Goal: Task Accomplishment & Management: Manage account settings

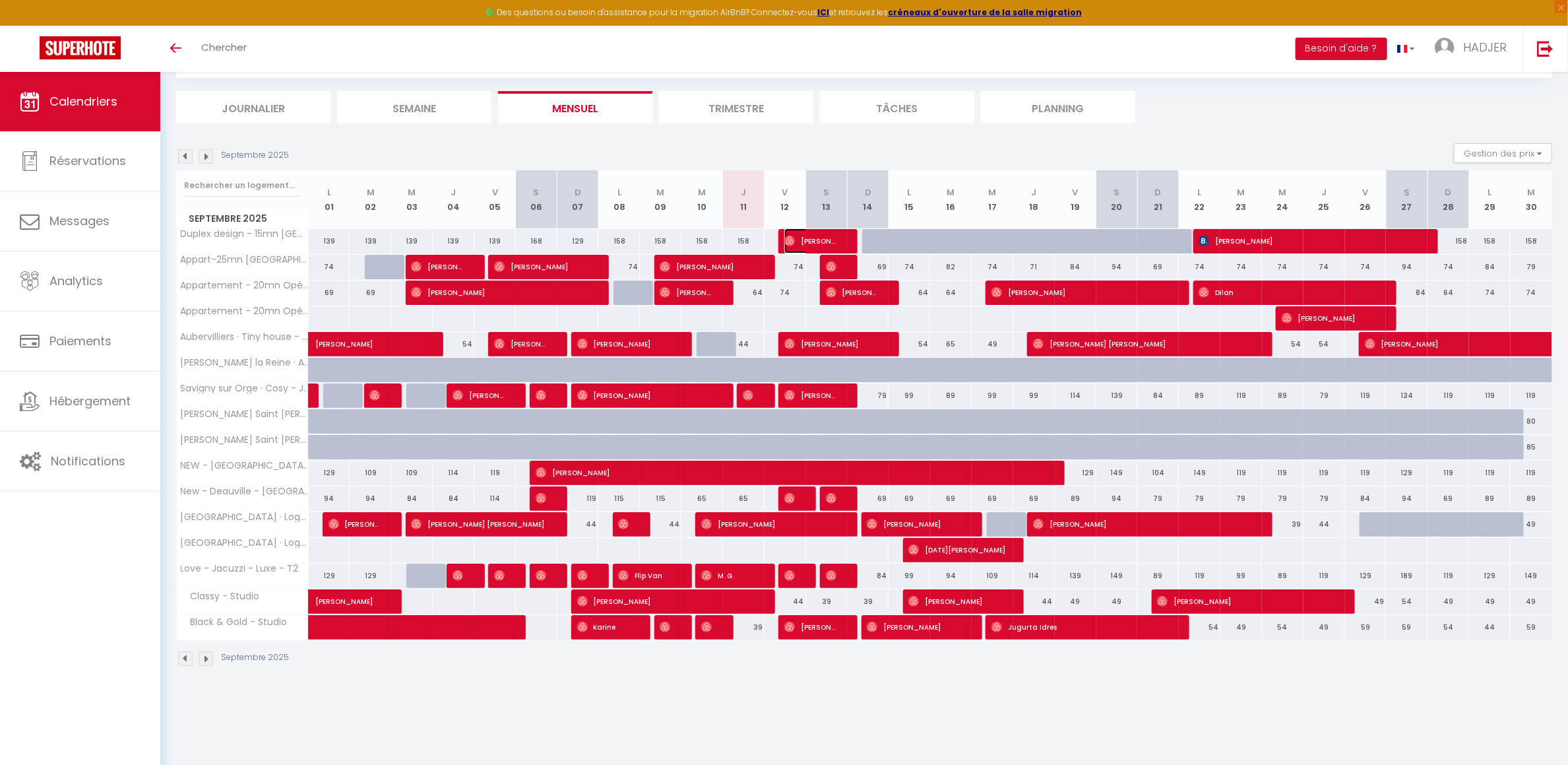
click at [800, 242] on span "[PERSON_NAME]" at bounding box center [812, 241] width 55 height 25
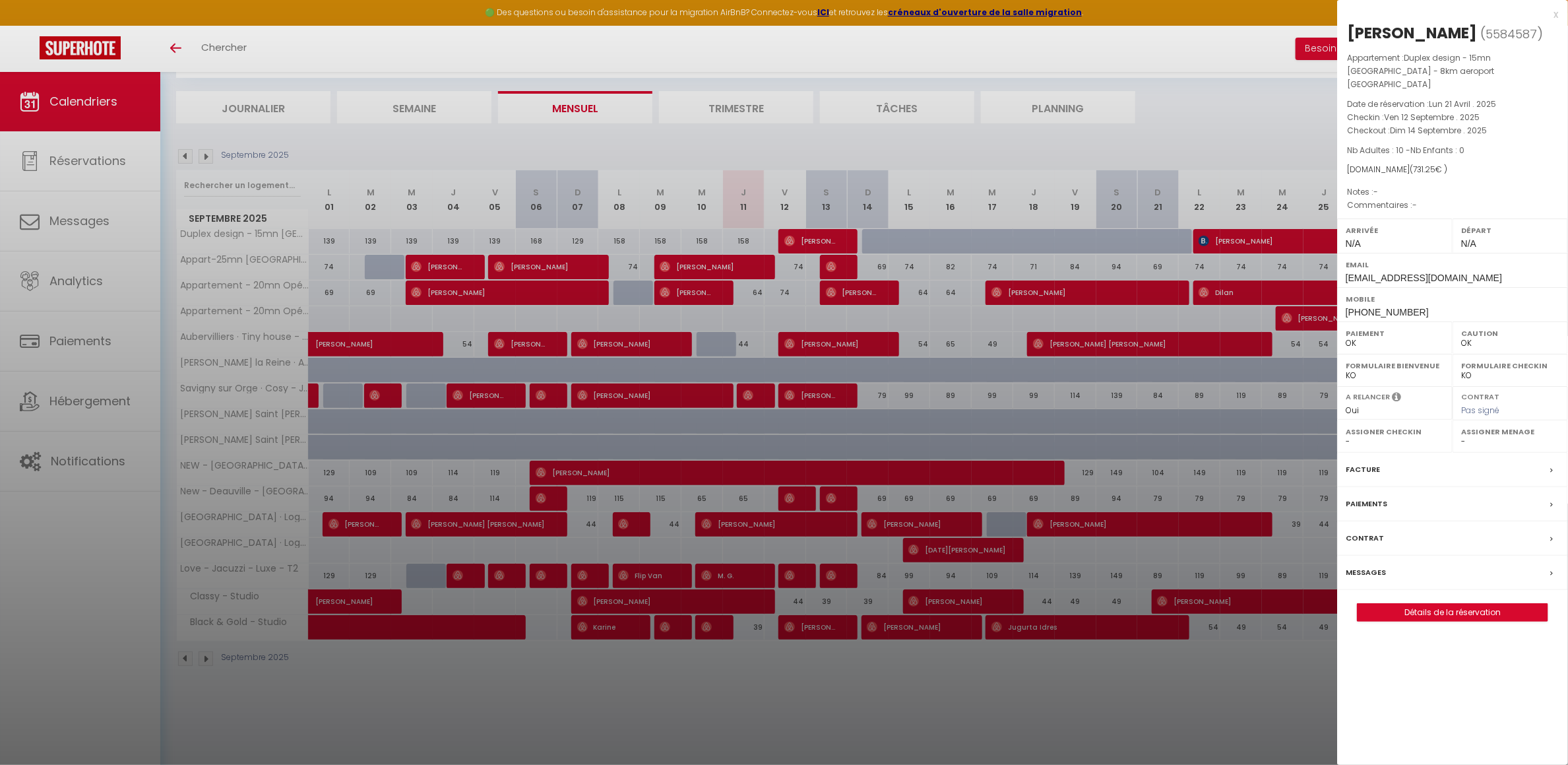
click at [1554, 13] on div "x" at bounding box center [1448, 14] width 221 height 16
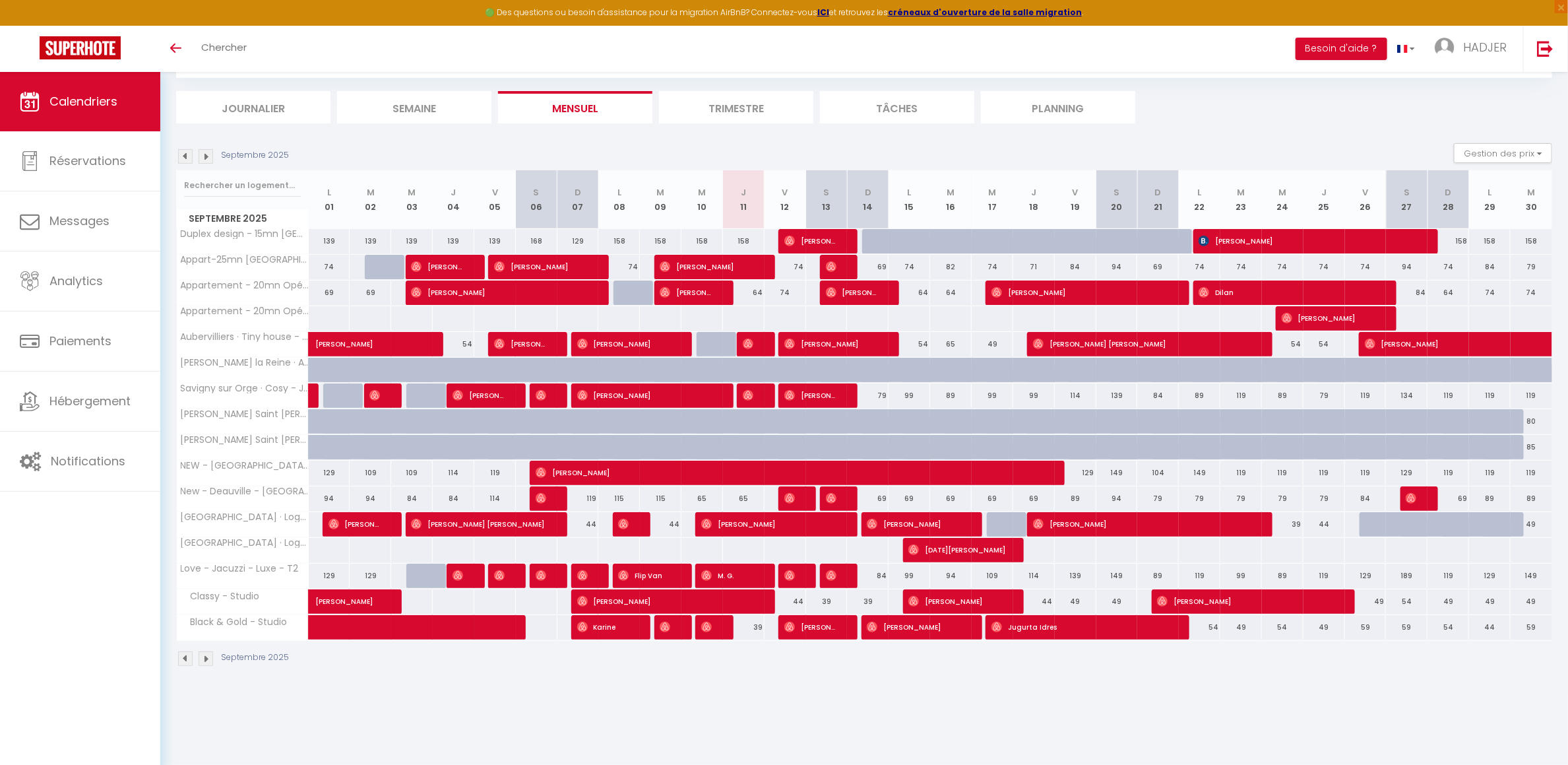
click at [1218, 107] on ul "Journalier Semaine Mensuel Trimestre Tâches Planning" at bounding box center [864, 108] width 1376 height 33
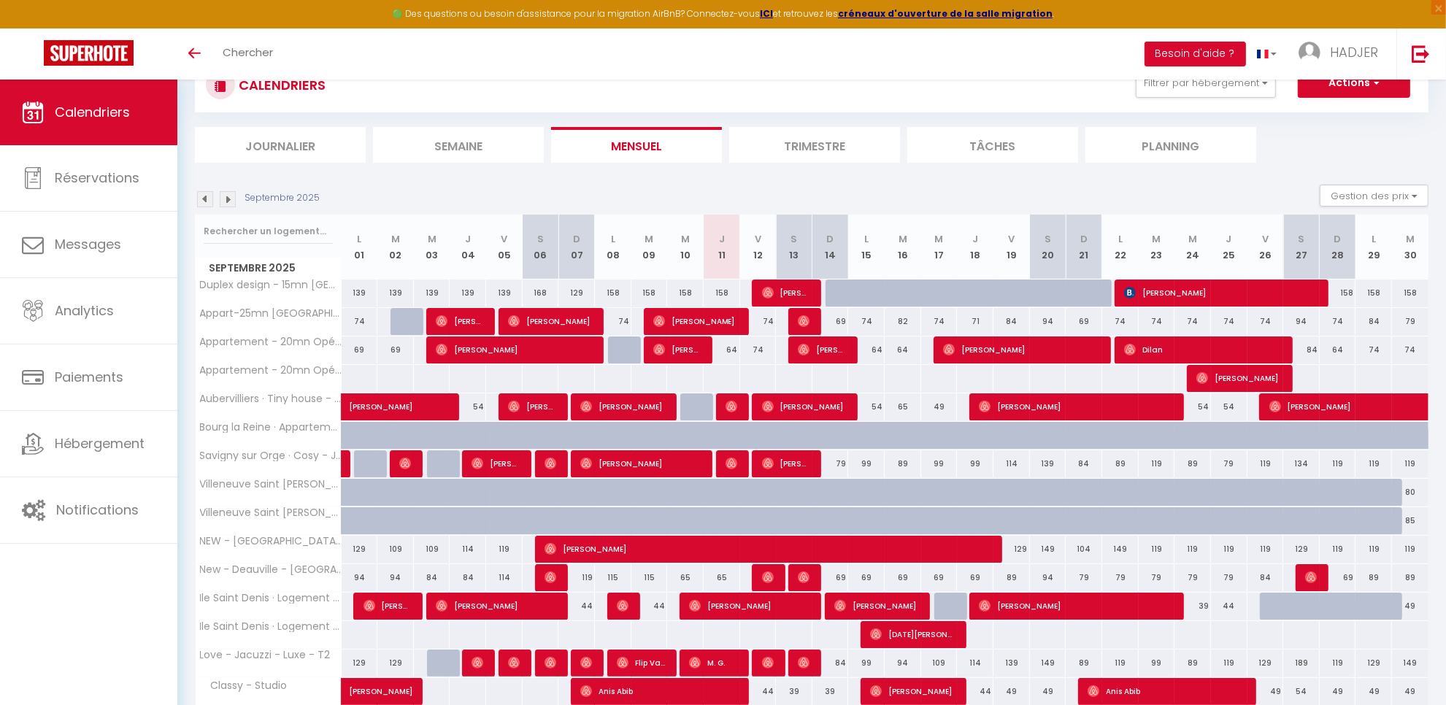
scroll to position [53, 0]
drag, startPoint x: 0, startPoint y: 0, endPoint x: 922, endPoint y: 89, distance: 926.4
click at [922, 89] on div "CALENDRIERS Filtrer par hébergement Tous Appart-25mn PARIS-15mn Stade de France…" at bounding box center [812, 85] width 1212 height 33
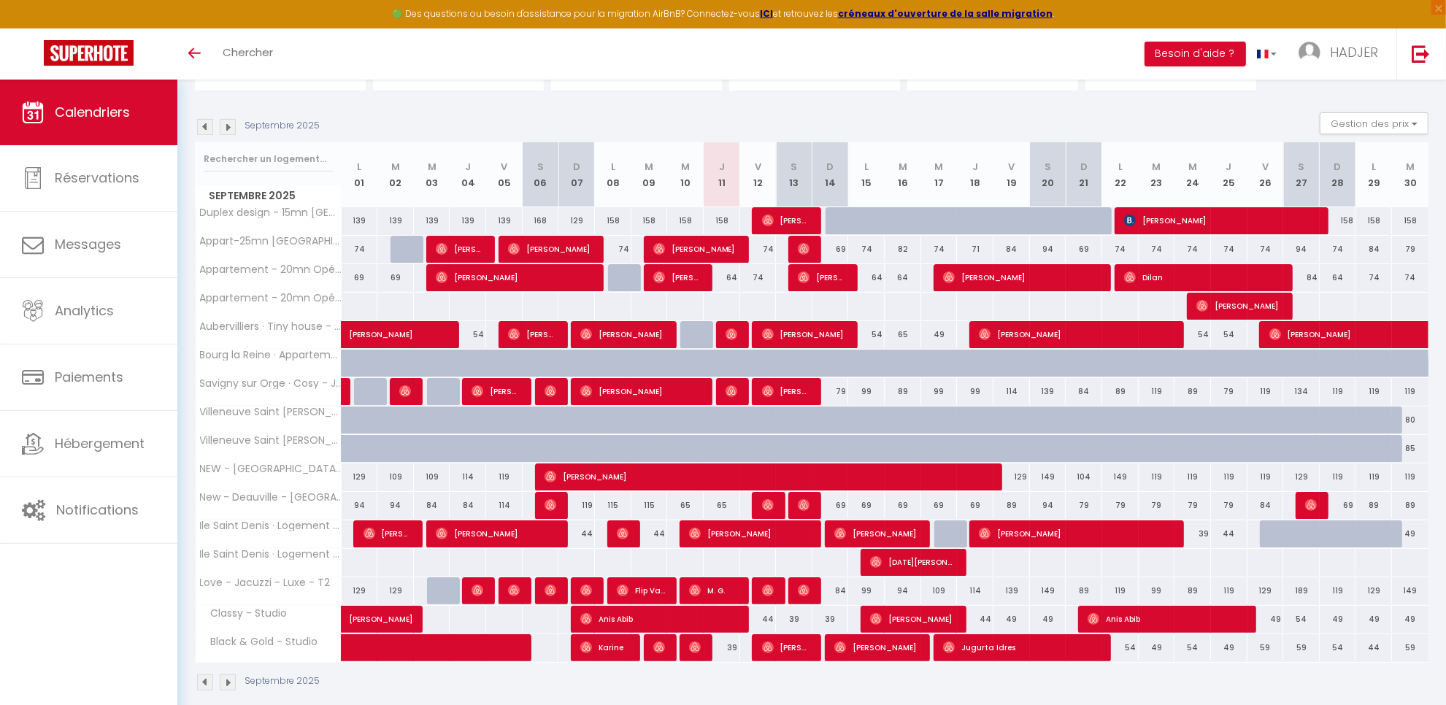
scroll to position [139, 0]
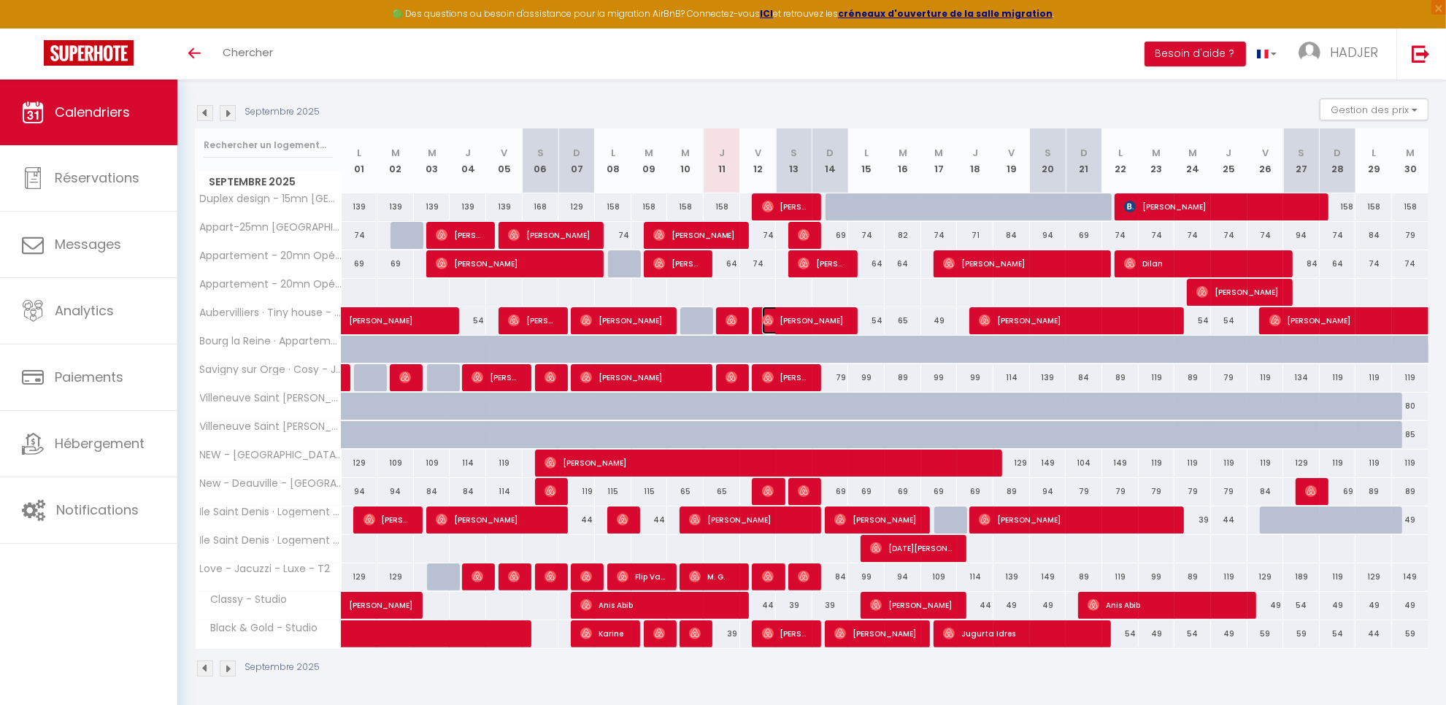
click at [775, 326] on span "[PERSON_NAME]" at bounding box center [804, 321] width 85 height 28
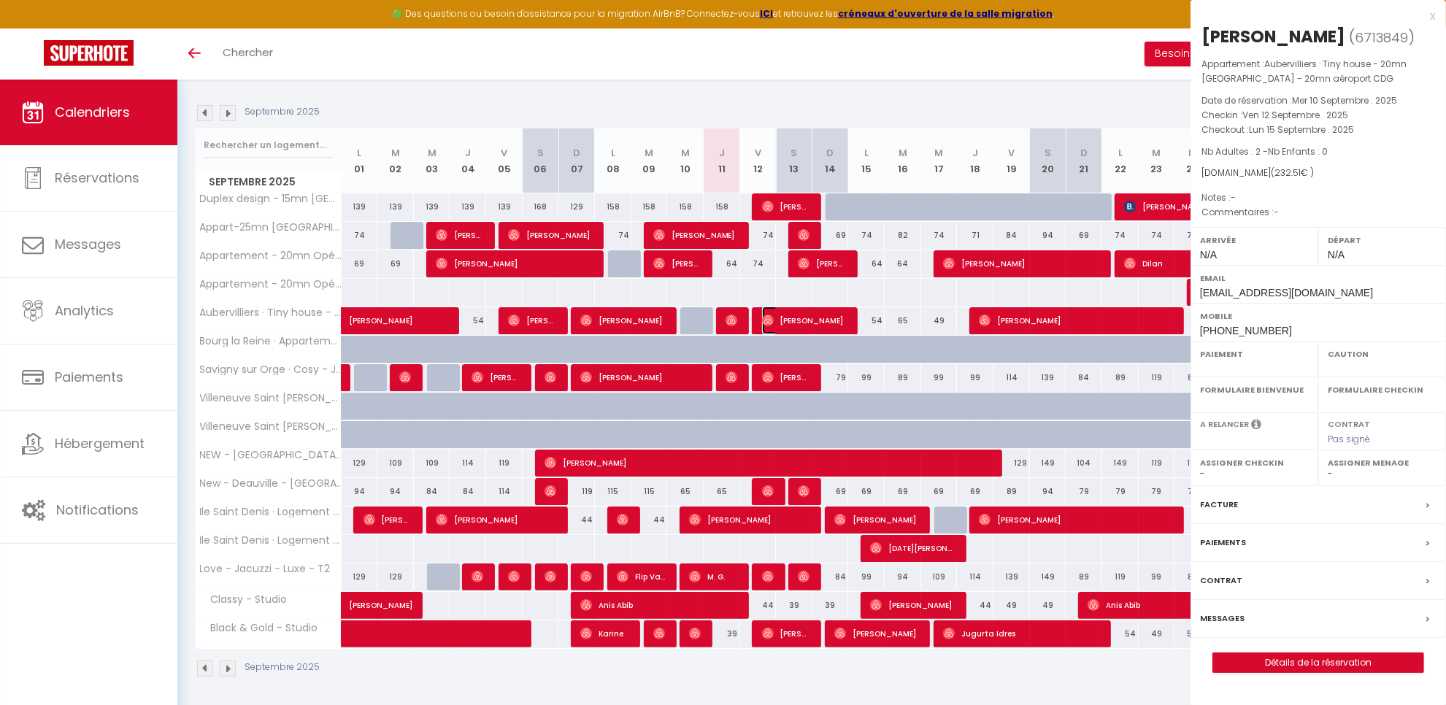
select select "OK"
select select "0"
select select "1"
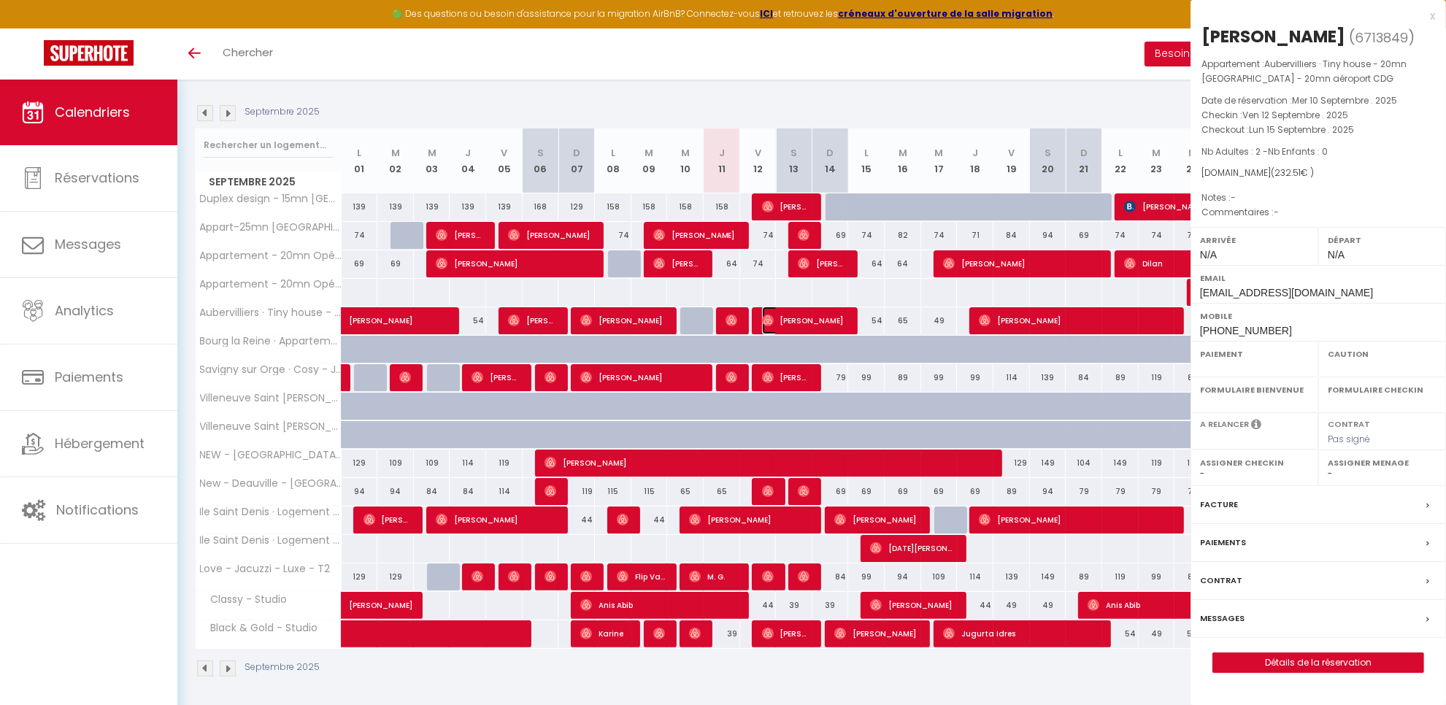
select select
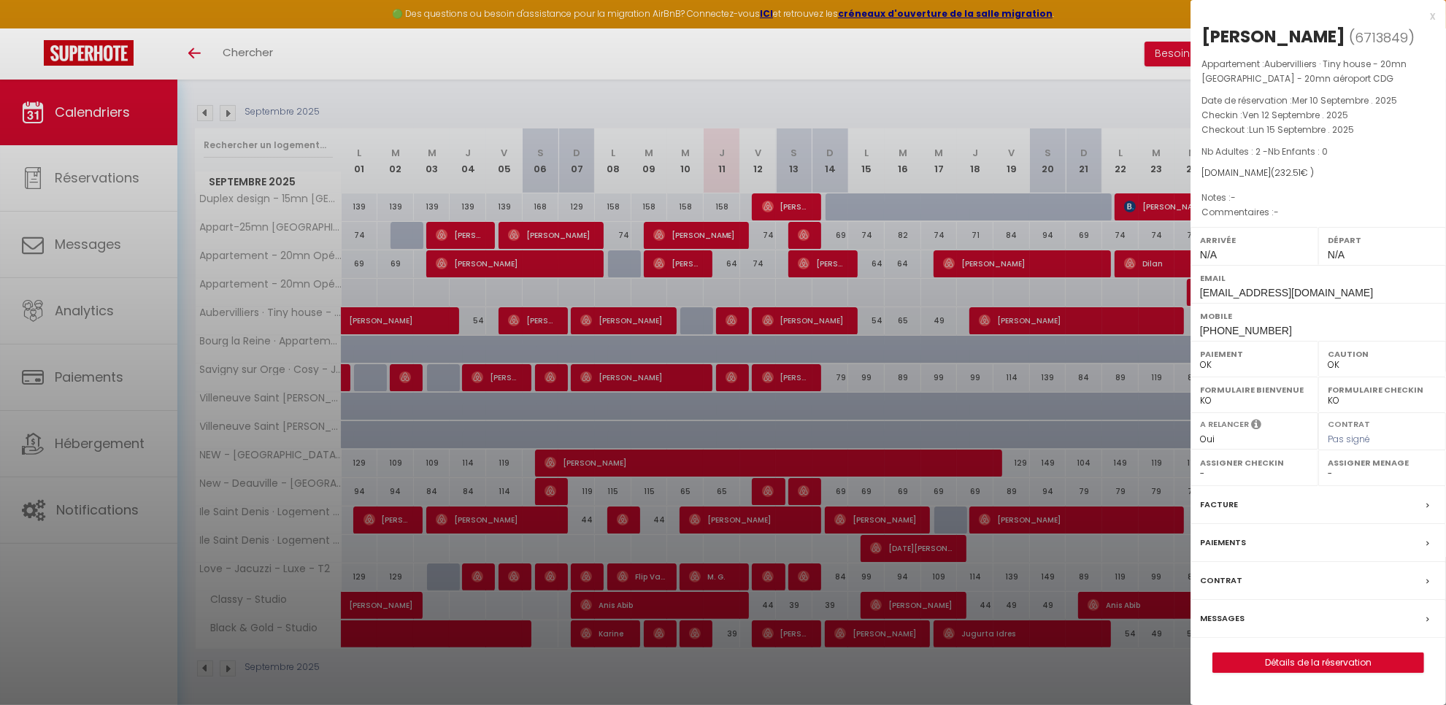
click at [1218, 35] on div "[PERSON_NAME]" at bounding box center [1274, 36] width 144 height 23
copy div "Cheikh"
click at [1435, 22] on div "x Cheikh Saidou Ndaw ( 6713849 ) Appartement : Aubervilliers · Tiny house - 20m…" at bounding box center [1319, 347] width 256 height 695
click at [732, 323] on div at bounding box center [723, 352] width 1446 height 705
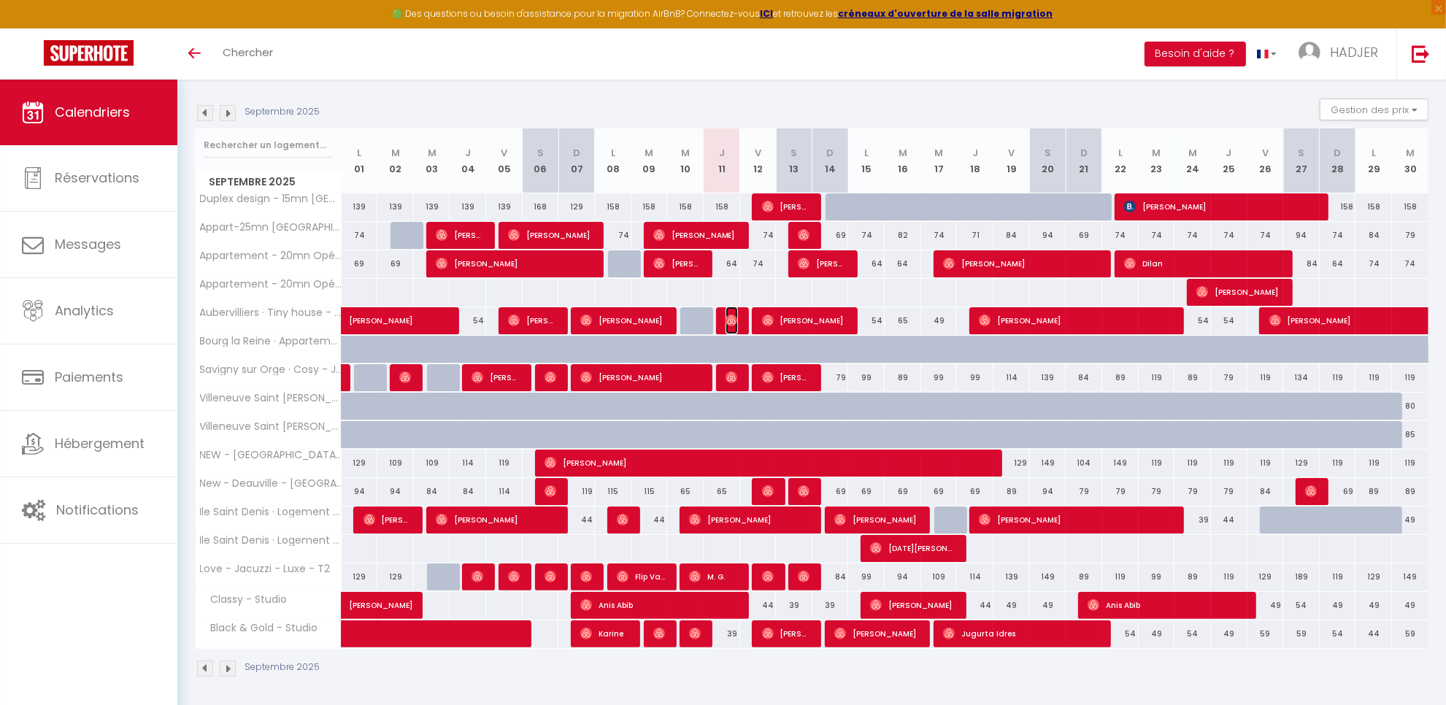
click at [732, 323] on img at bounding box center [732, 321] width 12 height 12
click at [0, 0] on div at bounding box center [0, 0] width 0 height 0
click at [732, 323] on img at bounding box center [732, 321] width 12 height 12
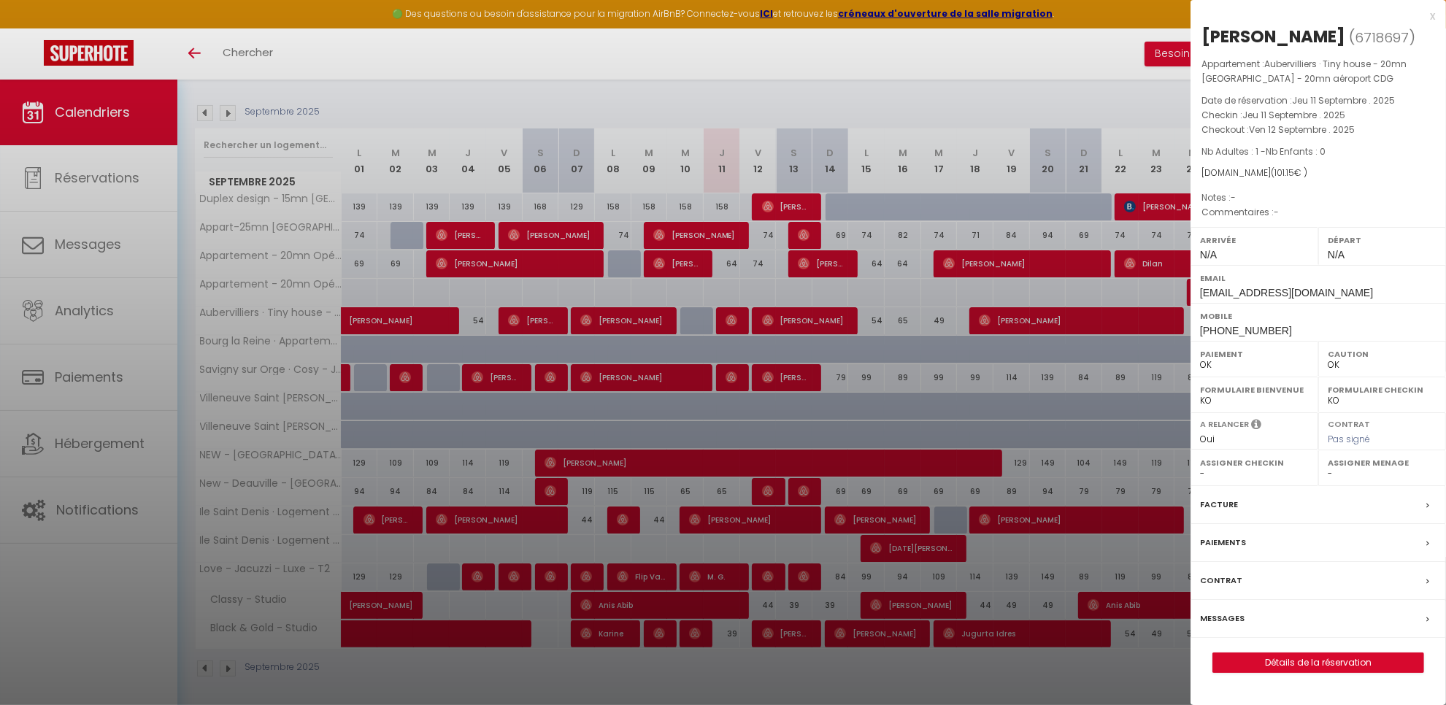
click at [1432, 17] on div "x" at bounding box center [1313, 16] width 245 height 18
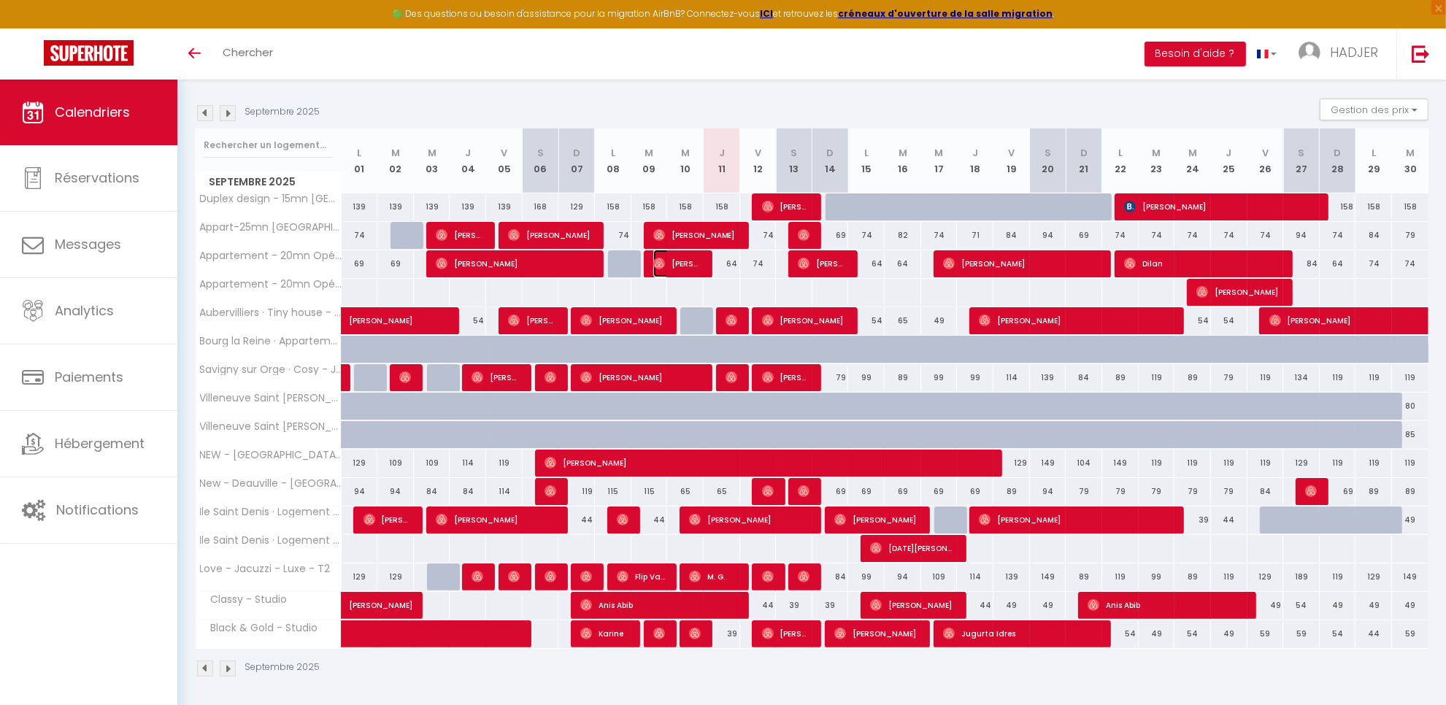
click at [696, 266] on span "[PERSON_NAME]" at bounding box center [677, 264] width 49 height 28
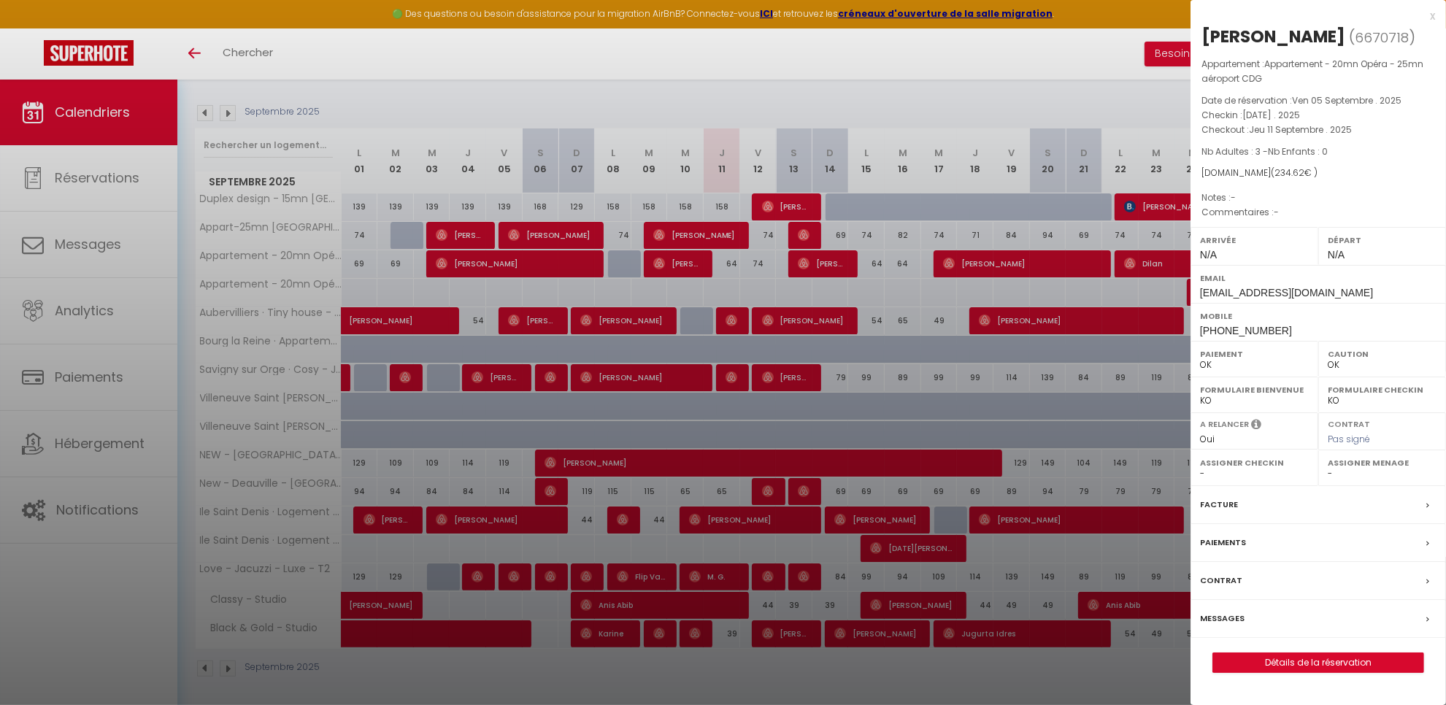
click at [1433, 17] on div "x" at bounding box center [1313, 16] width 245 height 18
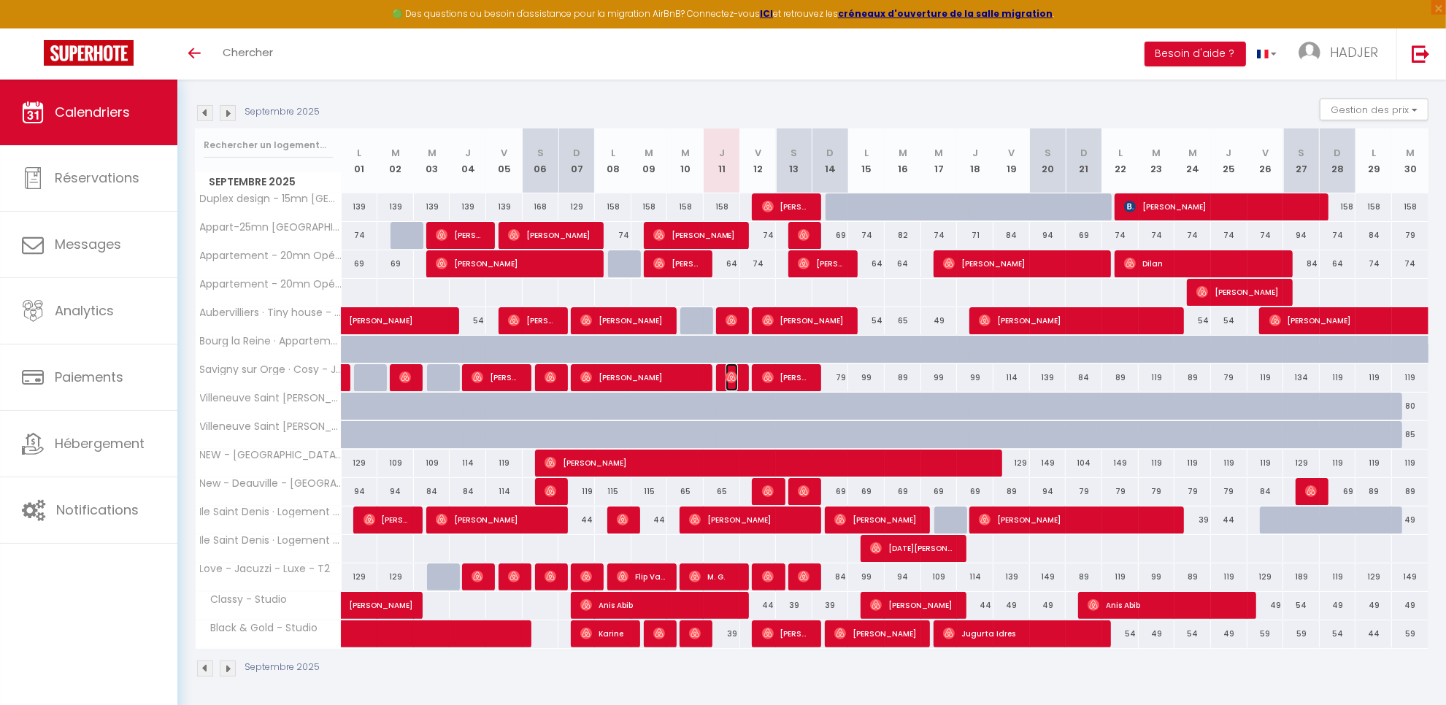
click at [726, 374] on img at bounding box center [732, 378] width 12 height 12
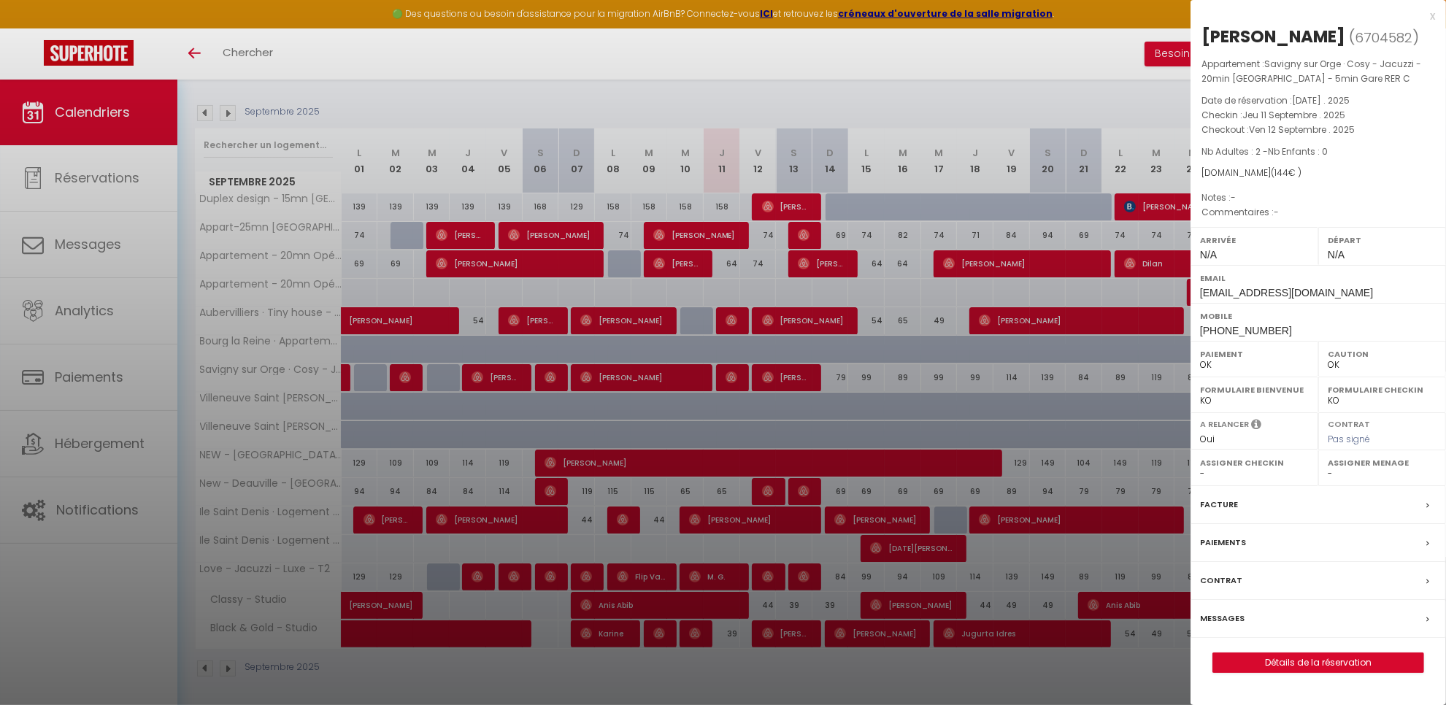
click at [1433, 15] on div "x" at bounding box center [1313, 16] width 245 height 18
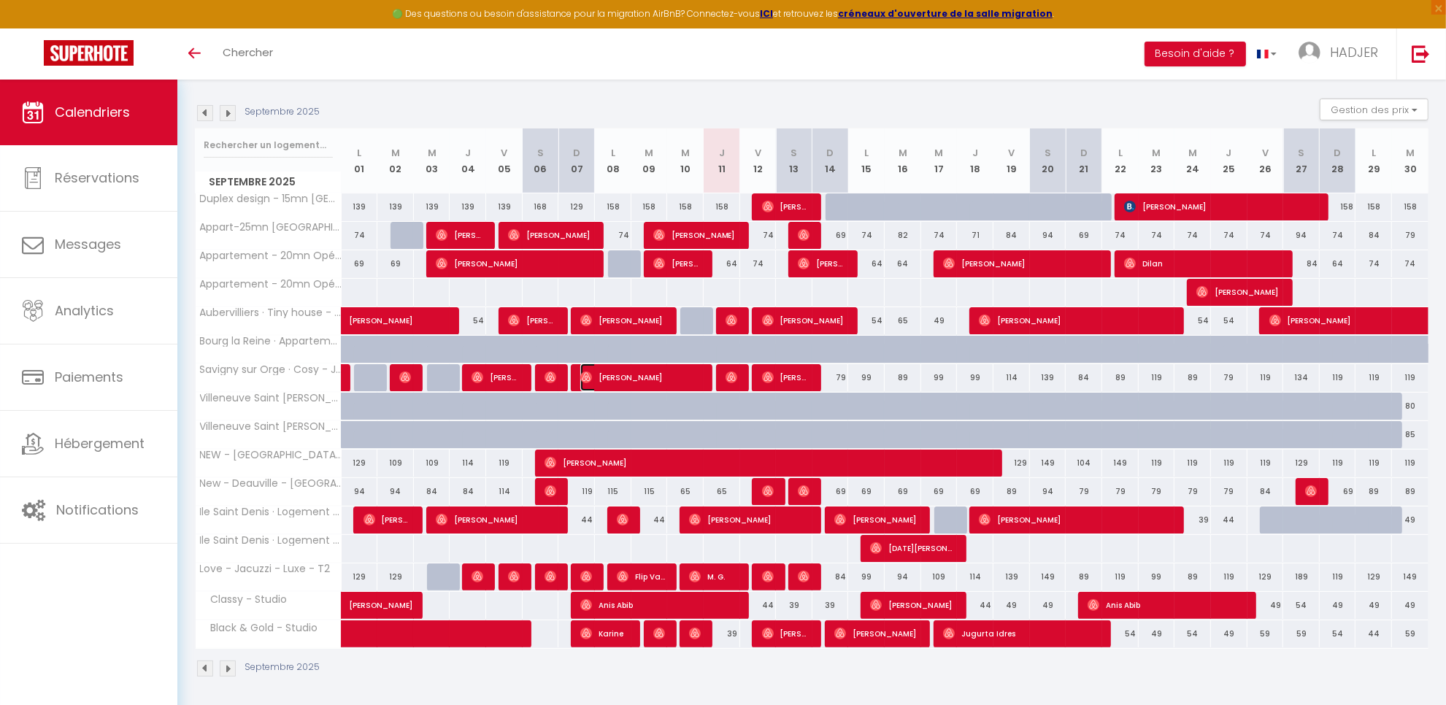
click at [666, 381] on span "[PERSON_NAME]" at bounding box center [641, 378] width 122 height 28
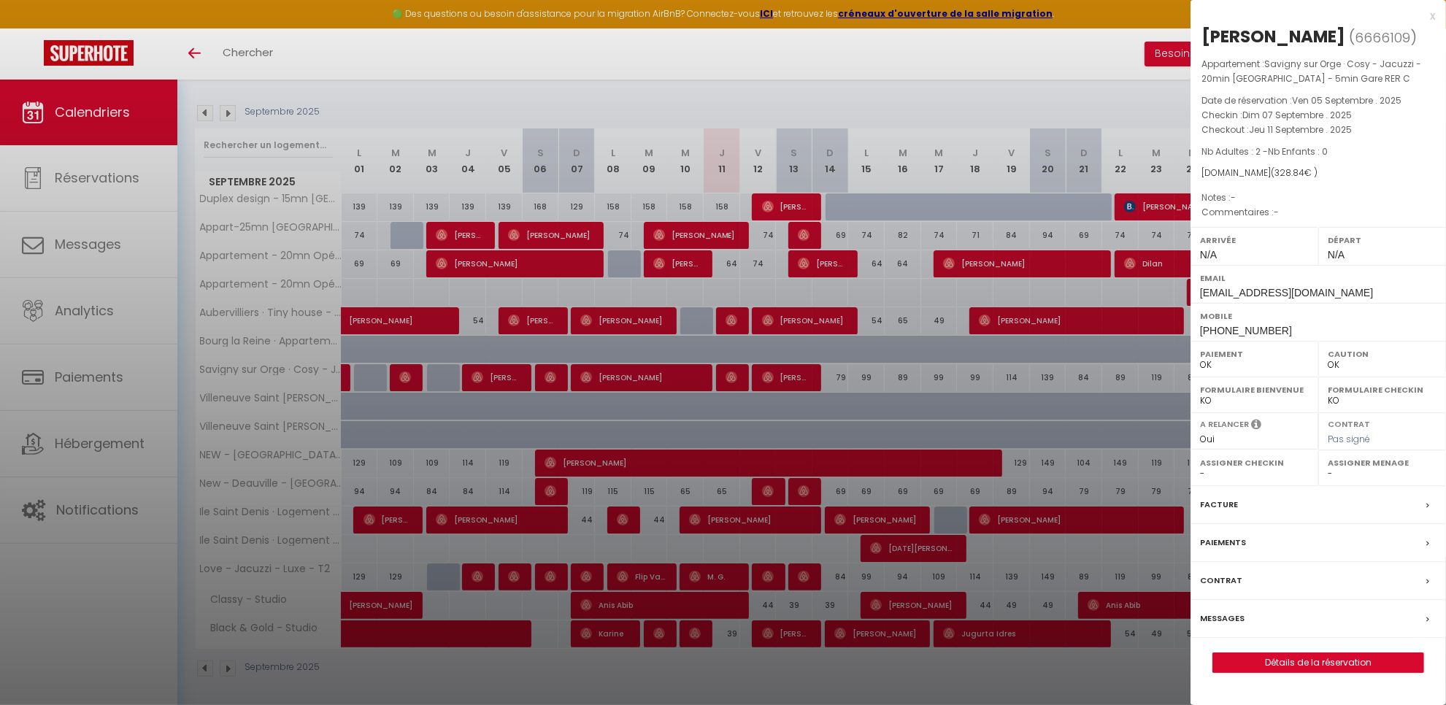
click at [1431, 15] on div "x" at bounding box center [1313, 16] width 245 height 18
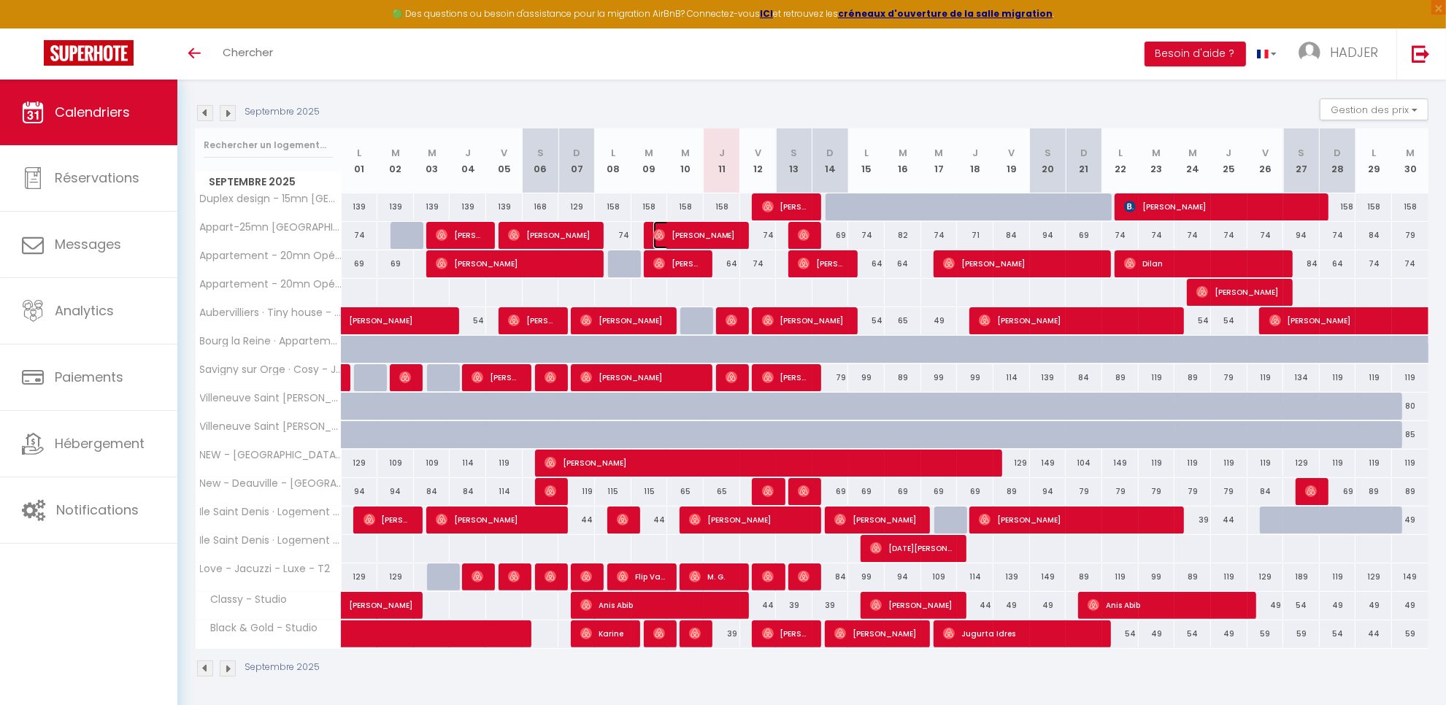
click at [667, 239] on span "[PERSON_NAME]" at bounding box center [695, 235] width 85 height 28
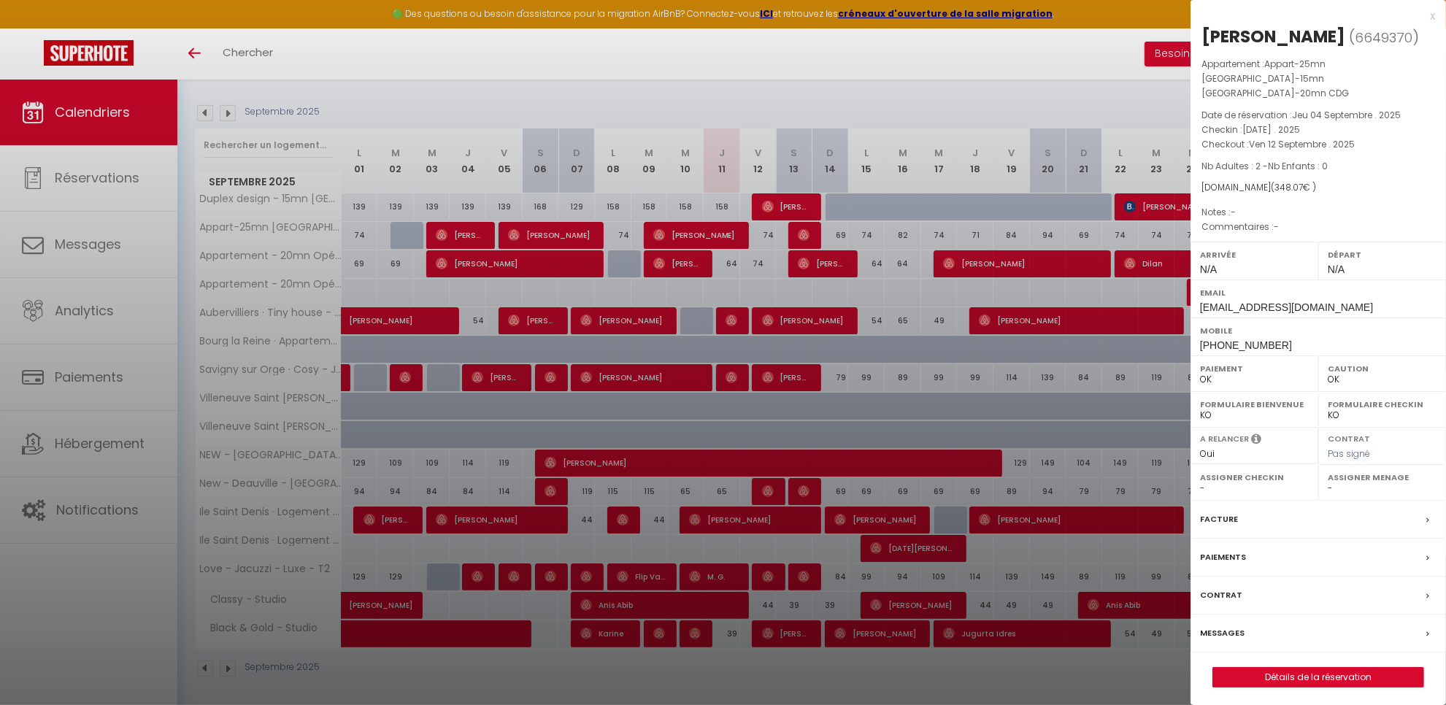
click at [1229, 38] on div "[PERSON_NAME]" at bounding box center [1274, 36] width 144 height 23
copy div "Naamane"
click at [1432, 16] on div "x" at bounding box center [1313, 16] width 245 height 18
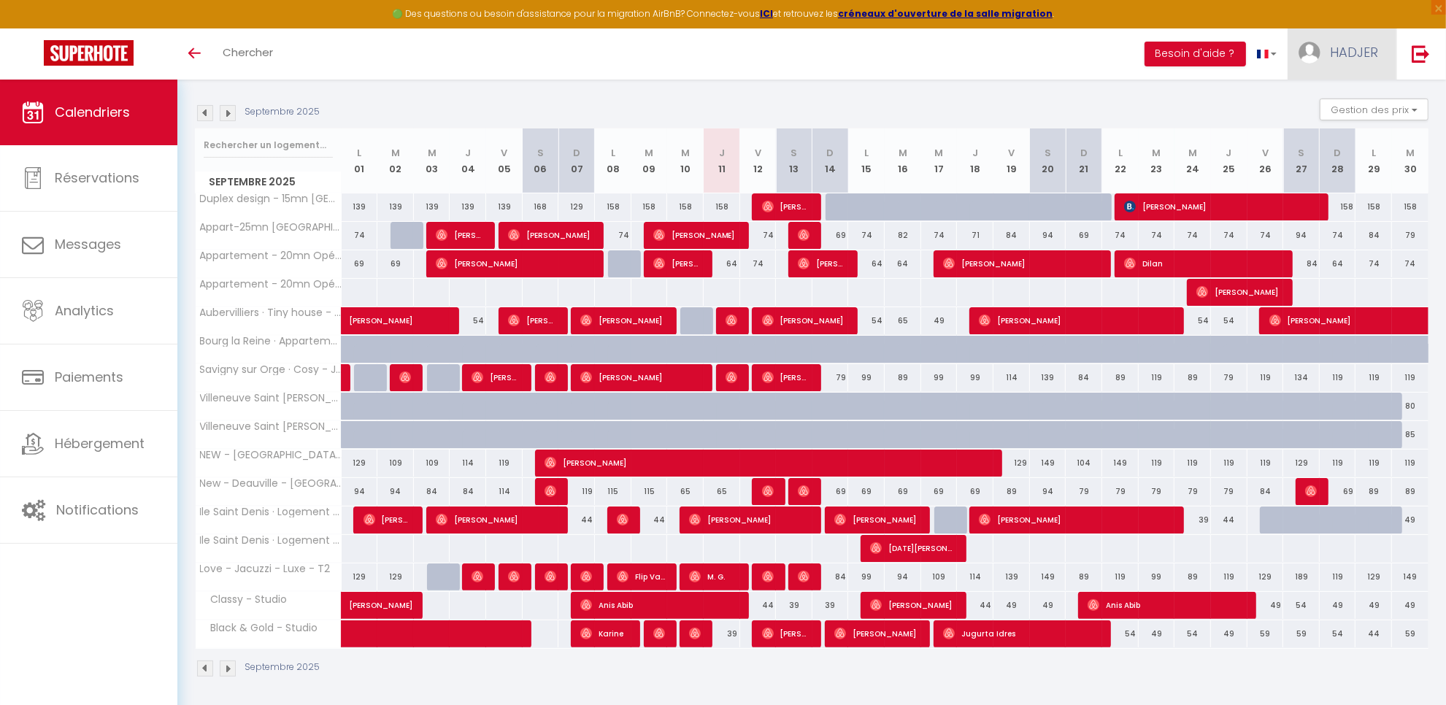
click at [1348, 45] on span "HADJER" at bounding box center [1354, 52] width 48 height 18
click at [1330, 93] on link "Paramètres" at bounding box center [1338, 101] width 108 height 25
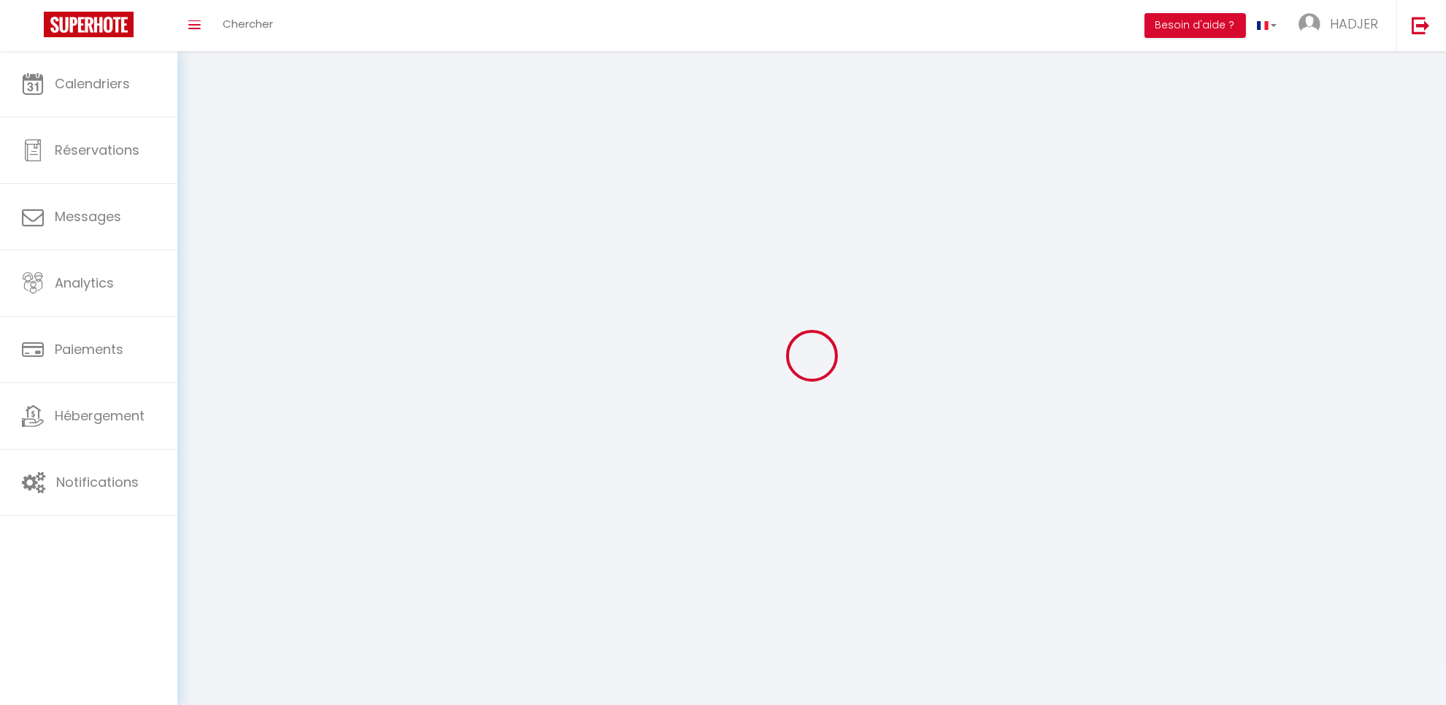
type input "HADJER"
type input "MEHDAOUI"
type input "0769716981"
type input "[STREET_ADDRESS]"
type input "91600"
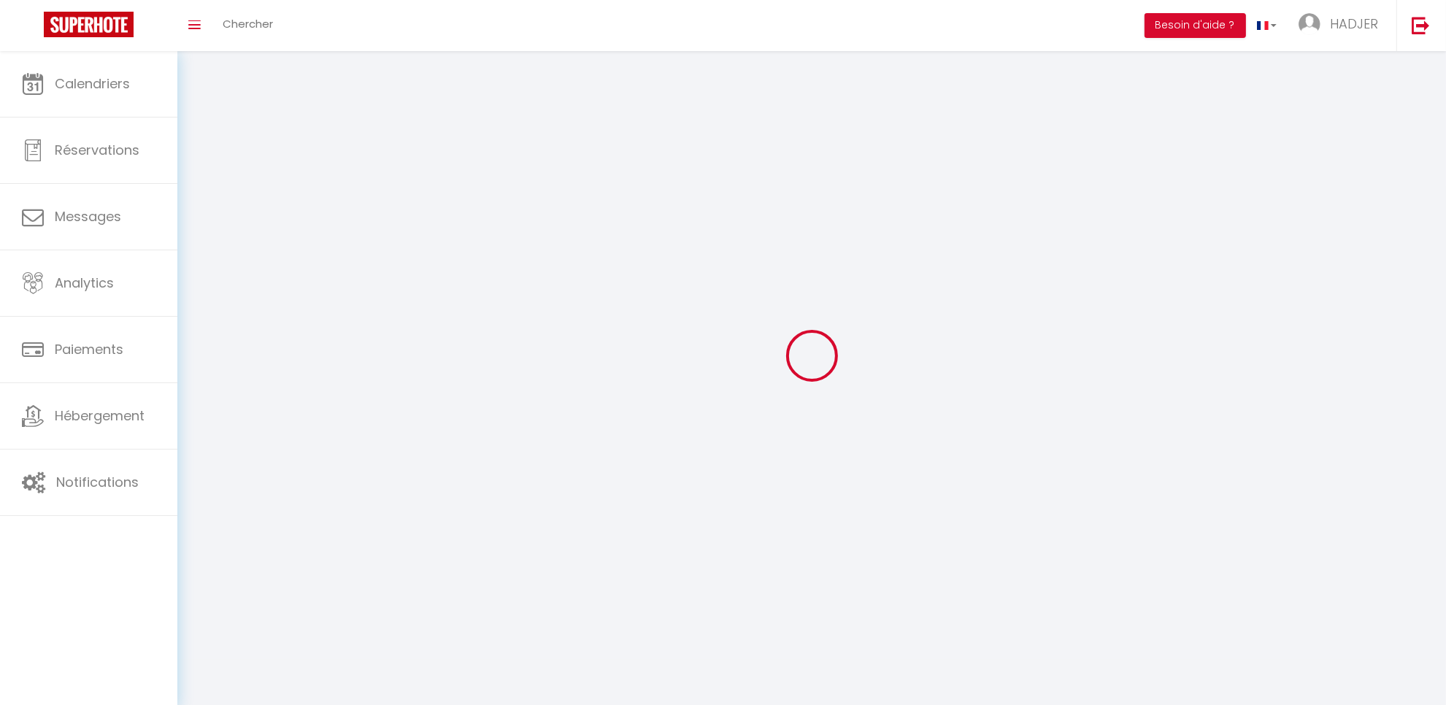
type input "Savigny"
select select "28"
type input "lfrncUnSXVmZmbWyO5LsZhxTl"
type input "7pLpDsIkG4xis9rz8H5IWIzJ5"
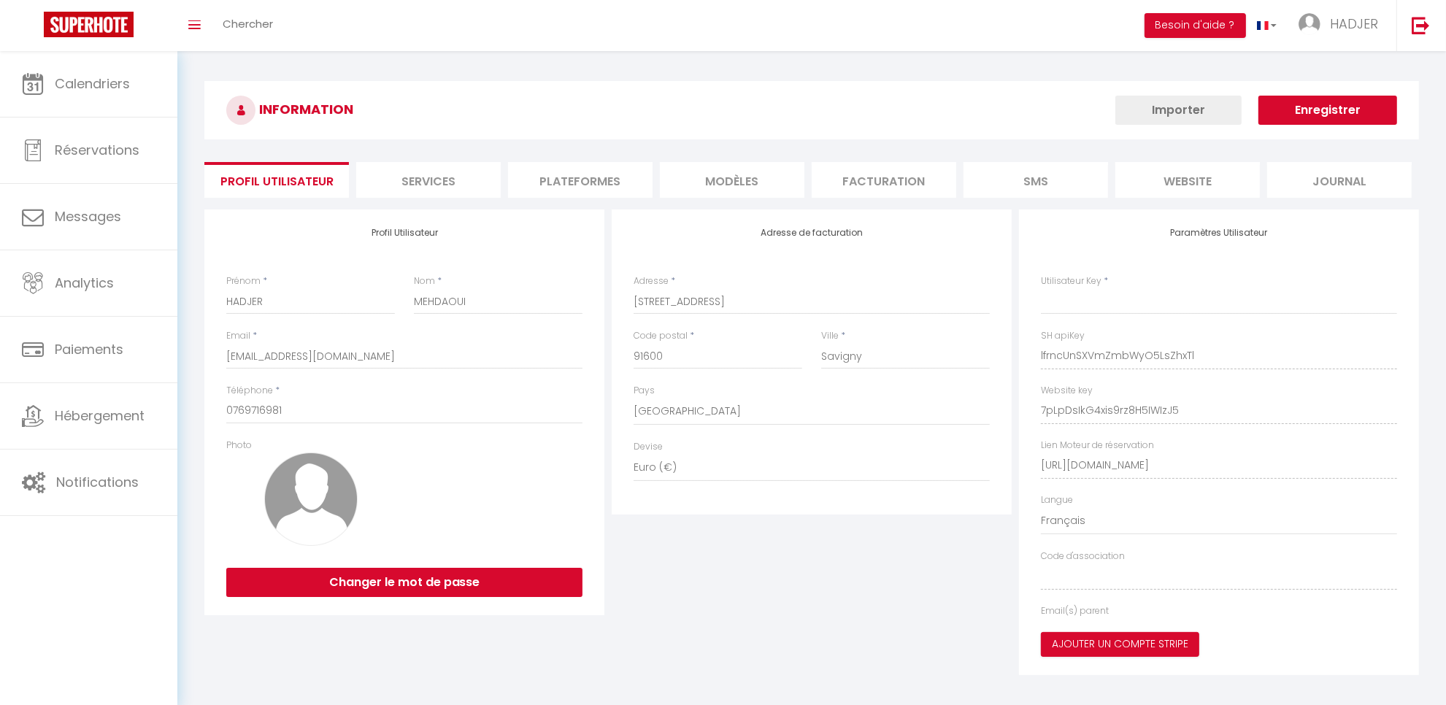
select select "fr"
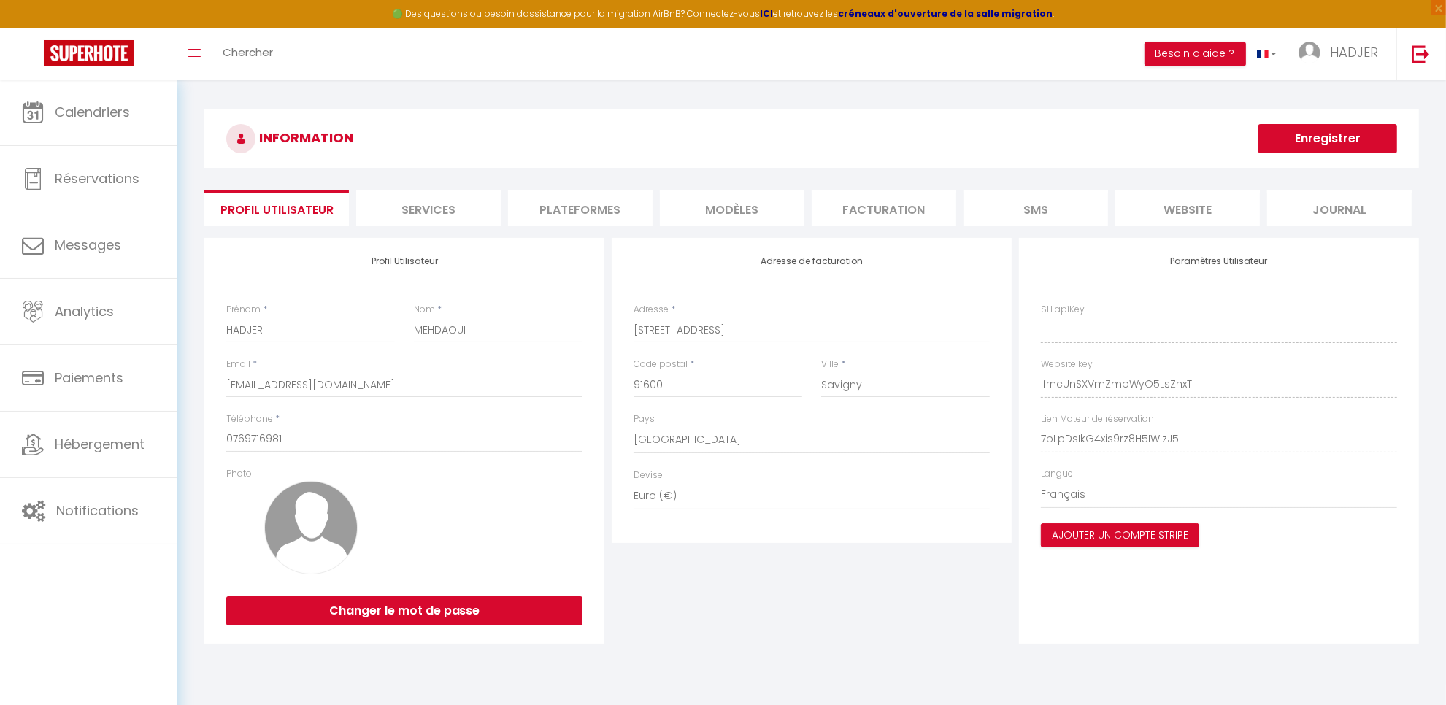
type input "lfrncUnSXVmZmbWyO5LsZhxTl"
type input "7pLpDsIkG4xis9rz8H5IWIzJ5"
type input "[URL][DOMAIN_NAME]"
click at [600, 210] on li "Plateformes" at bounding box center [580, 209] width 145 height 36
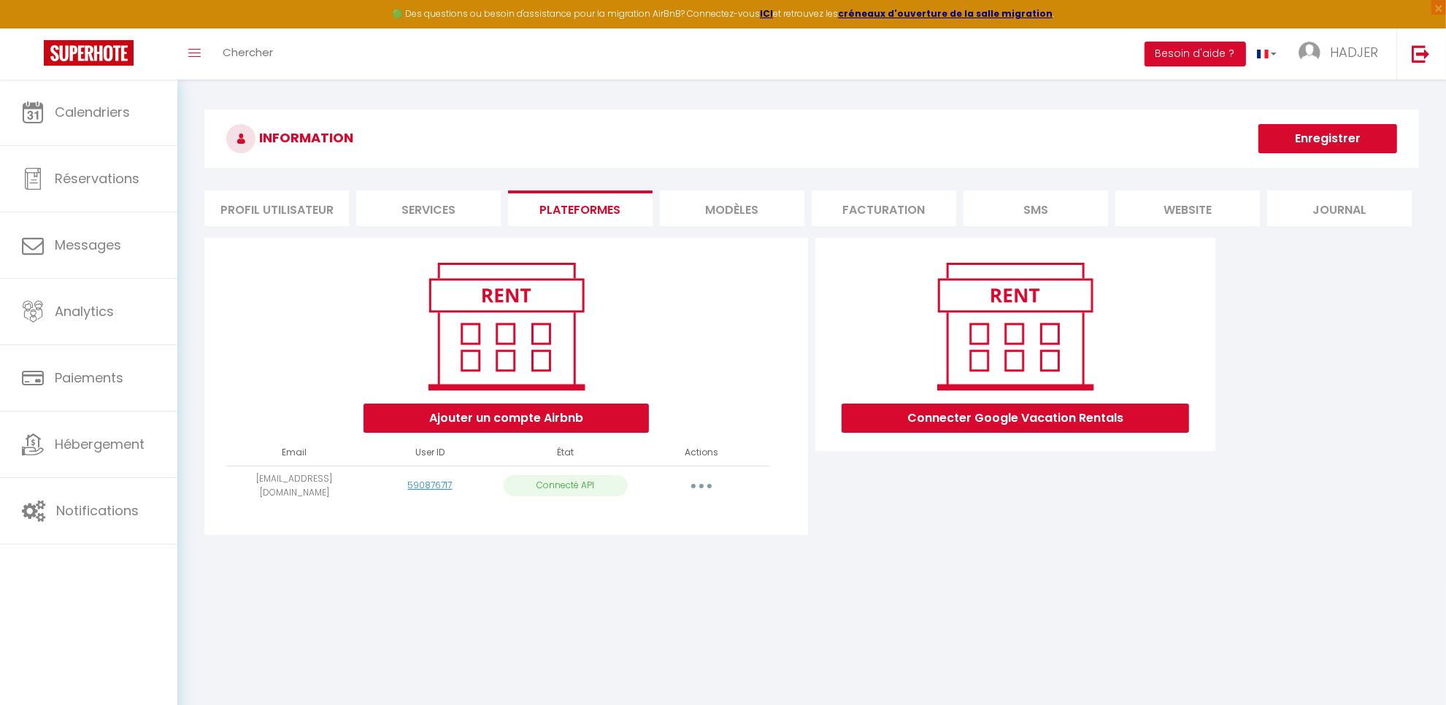
click at [696, 483] on button "button" at bounding box center [701, 486] width 41 height 23
click at [679, 571] on link "Reconnecter le compte" at bounding box center [636, 571] width 161 height 25
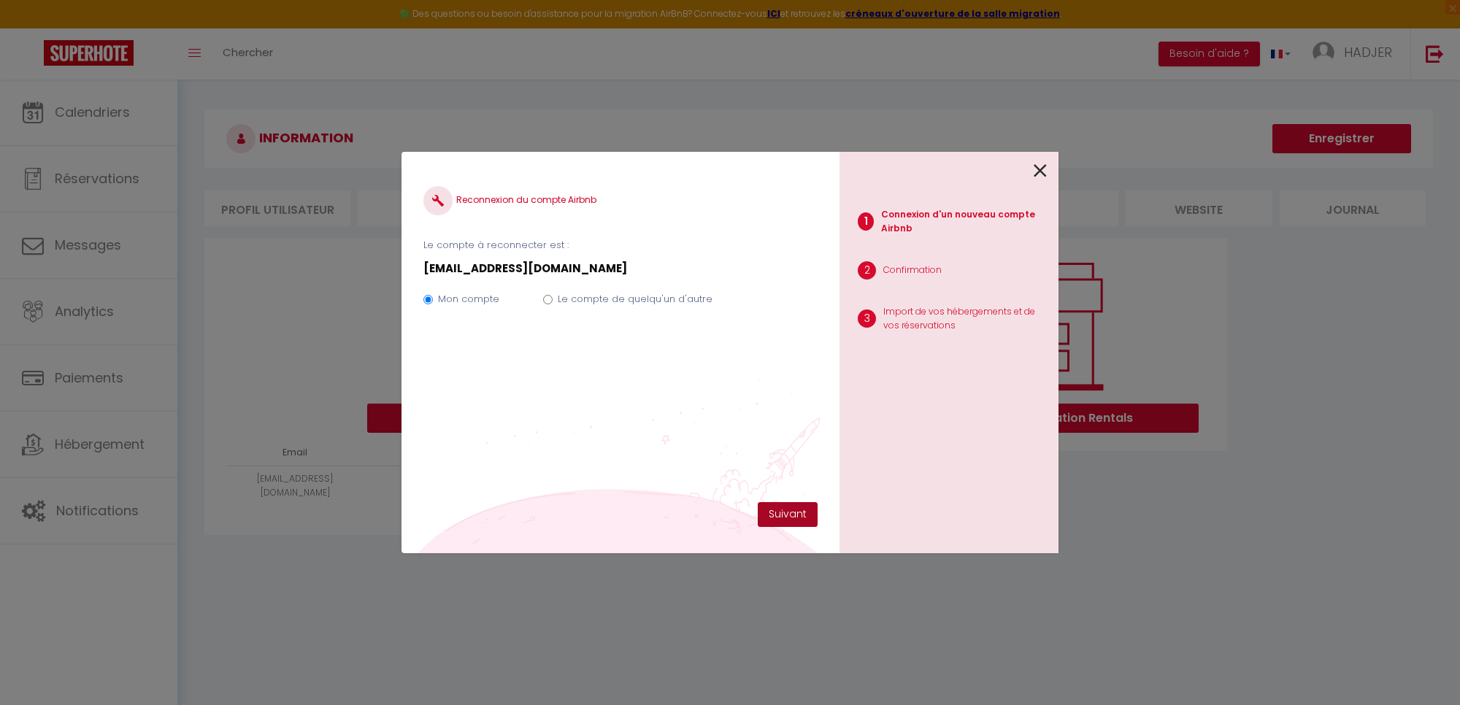
click at [785, 515] on button "Suivant" at bounding box center [788, 514] width 60 height 25
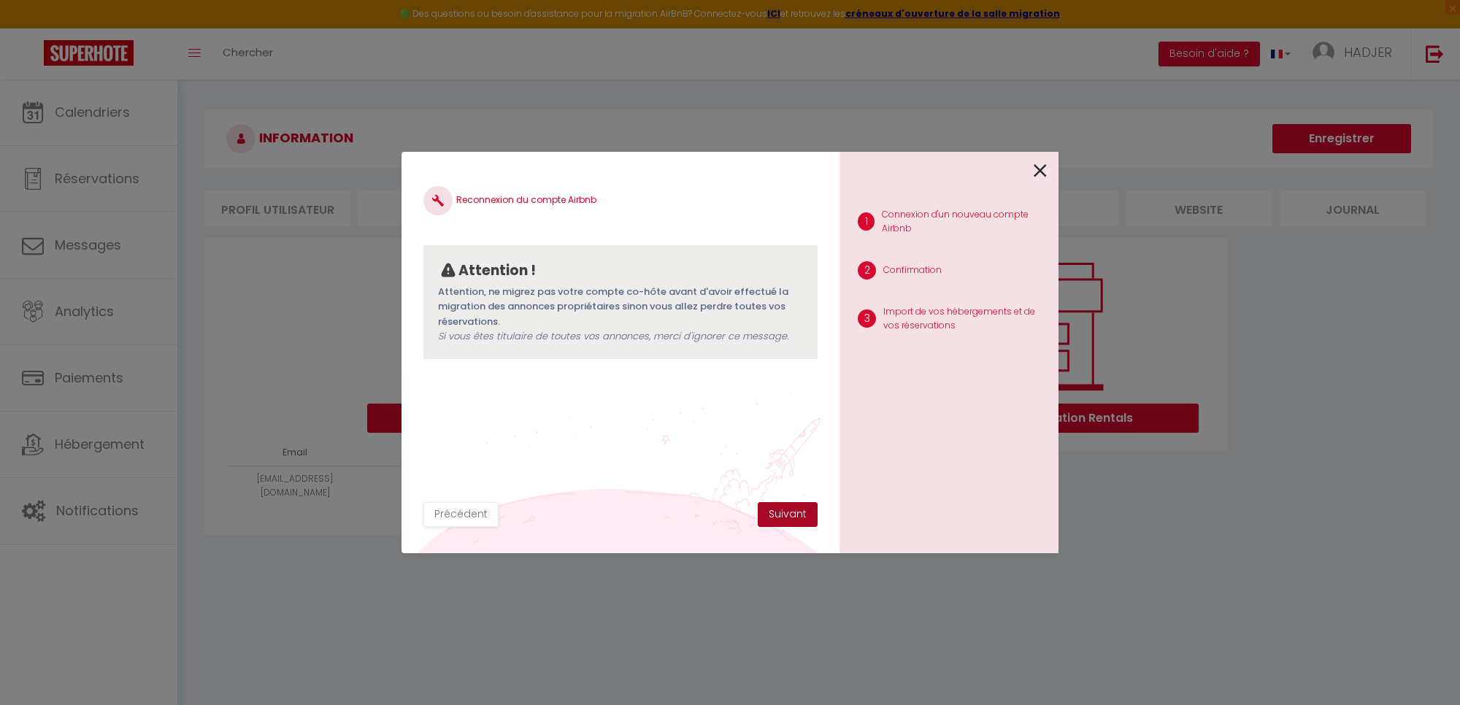
click at [785, 515] on button "Suivant" at bounding box center [788, 514] width 60 height 25
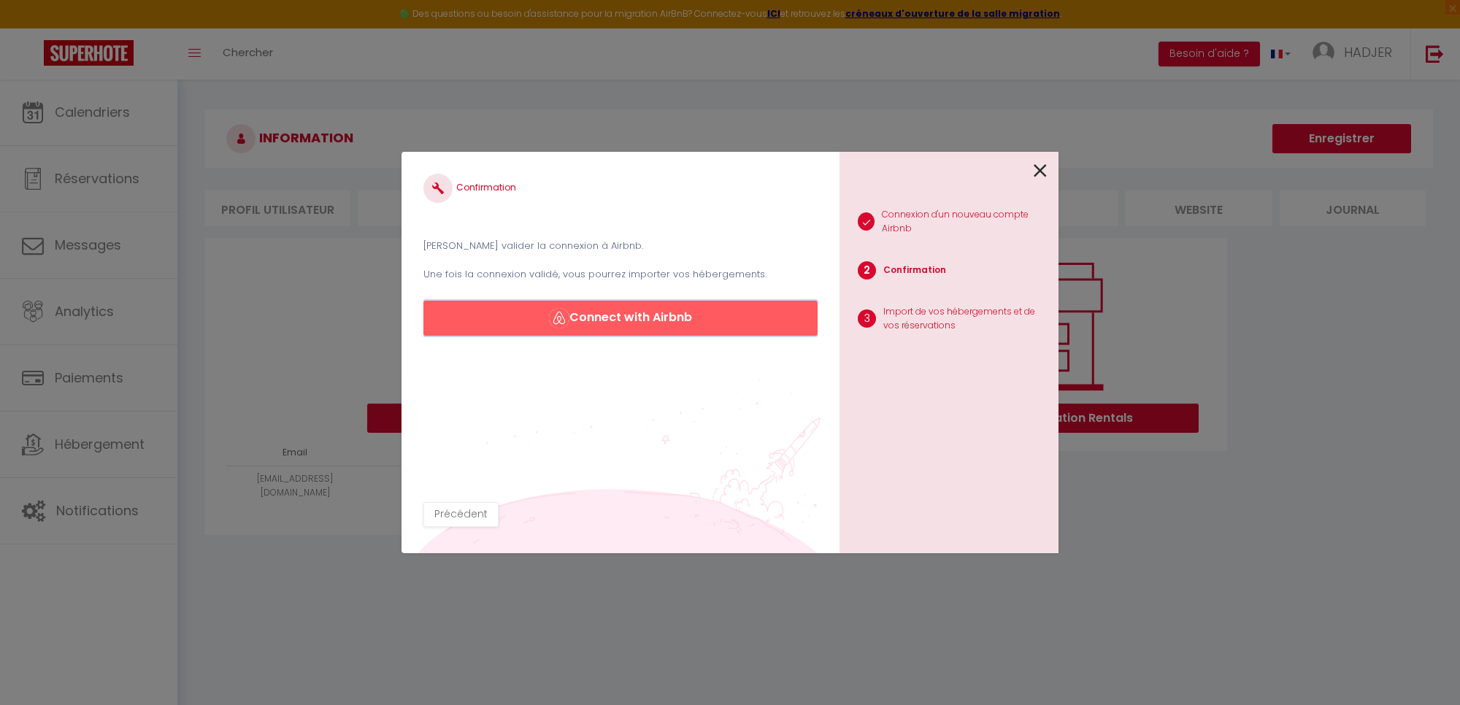
click at [739, 325] on button "Connect with Airbnb" at bounding box center [620, 318] width 394 height 35
click at [1042, 172] on icon at bounding box center [1040, 171] width 13 height 22
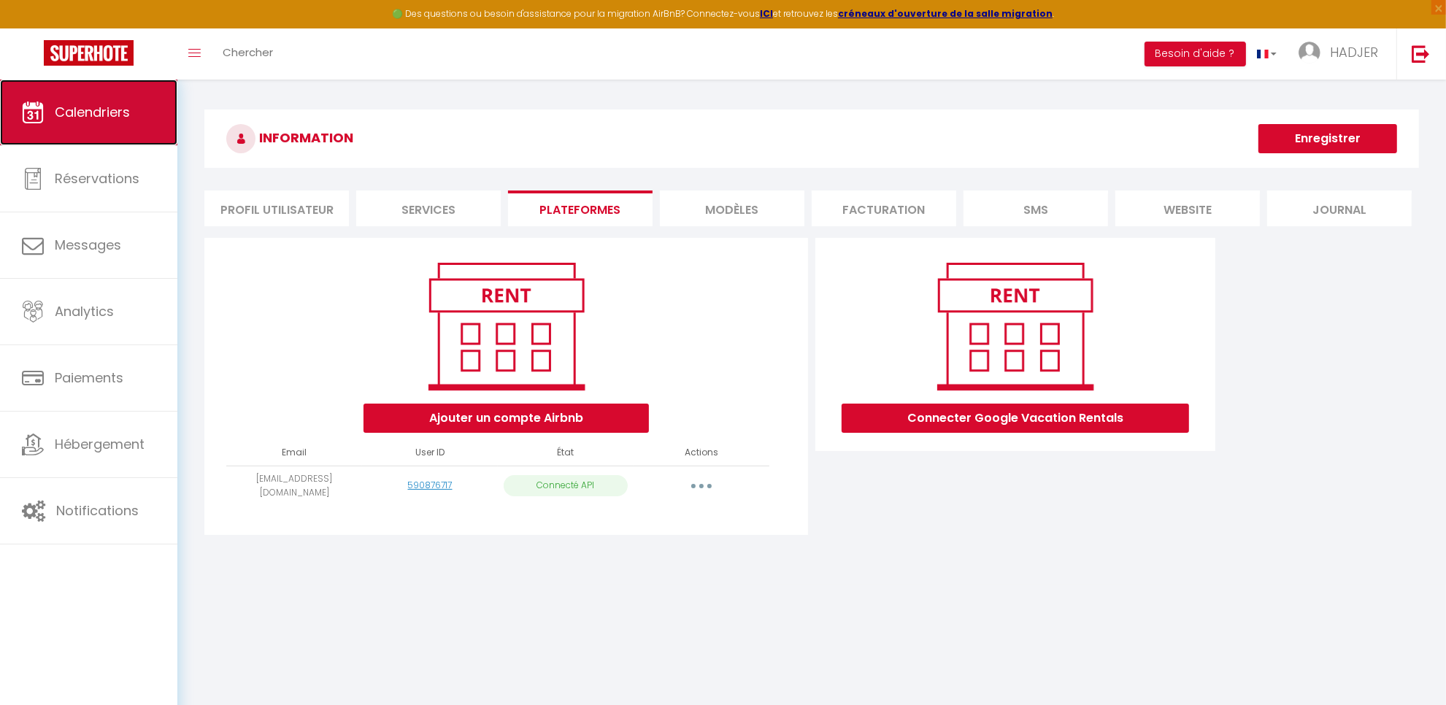
click at [126, 115] on span "Calendriers" at bounding box center [92, 112] width 75 height 18
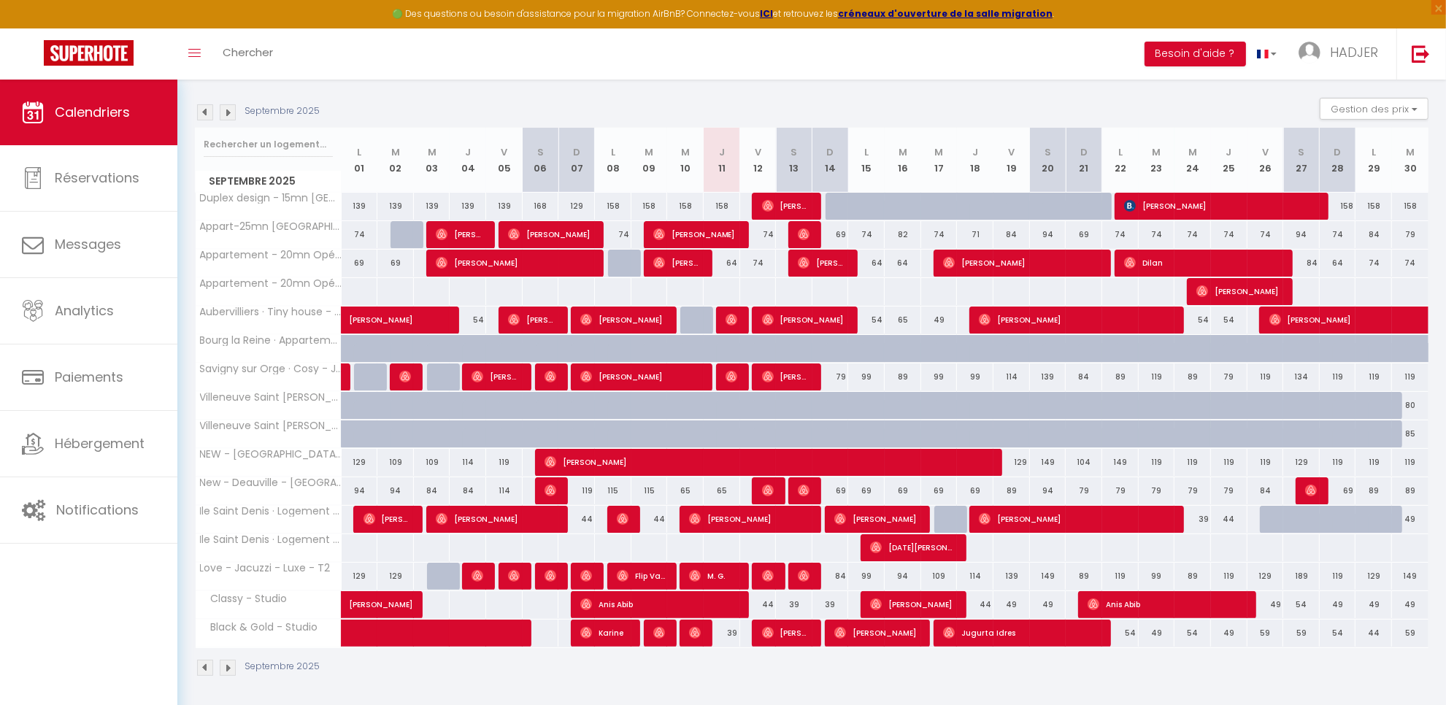
scroll to position [139, 0]
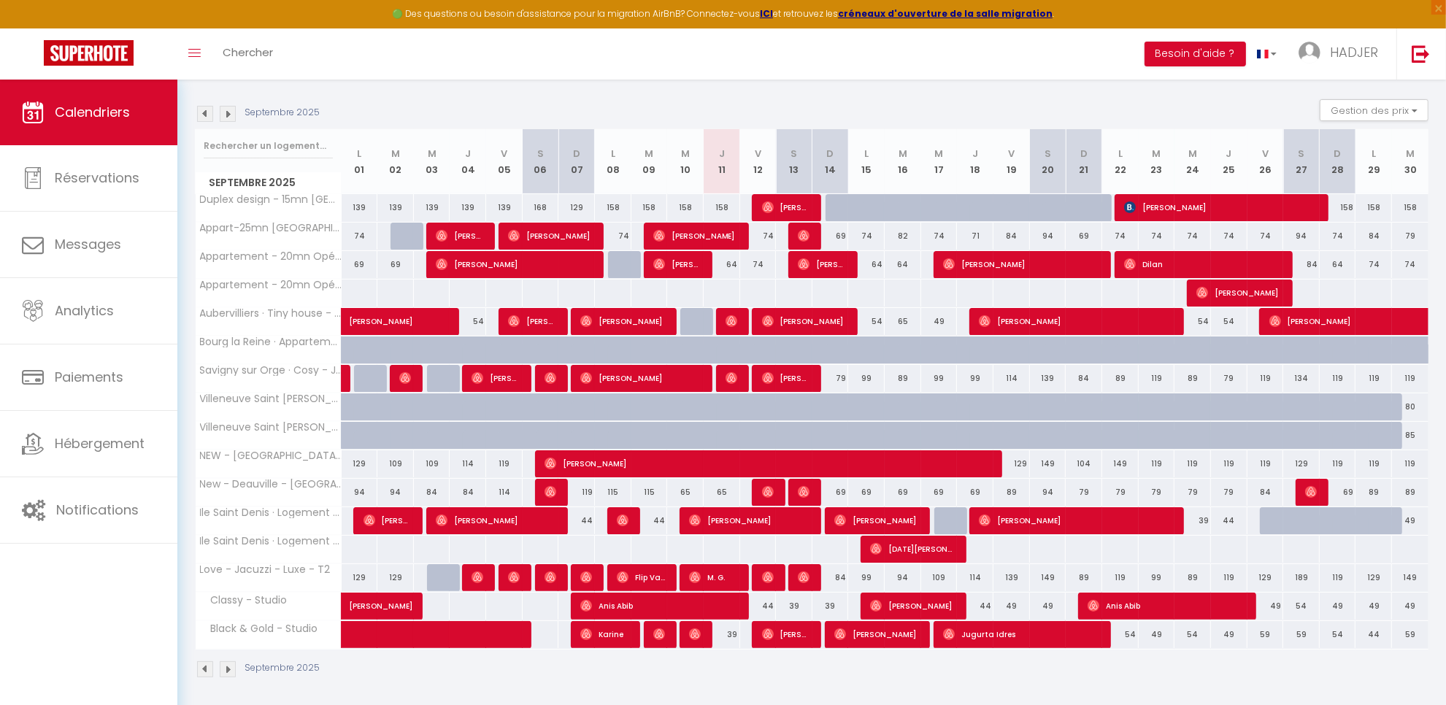
click at [1067, 64] on div "Toggle menubar Chercher BUTTON Besoin d'aide ? HADJER Paramètres Équipe" at bounding box center [771, 53] width 1330 height 51
click at [1157, 269] on span "Dilan" at bounding box center [1203, 264] width 158 height 28
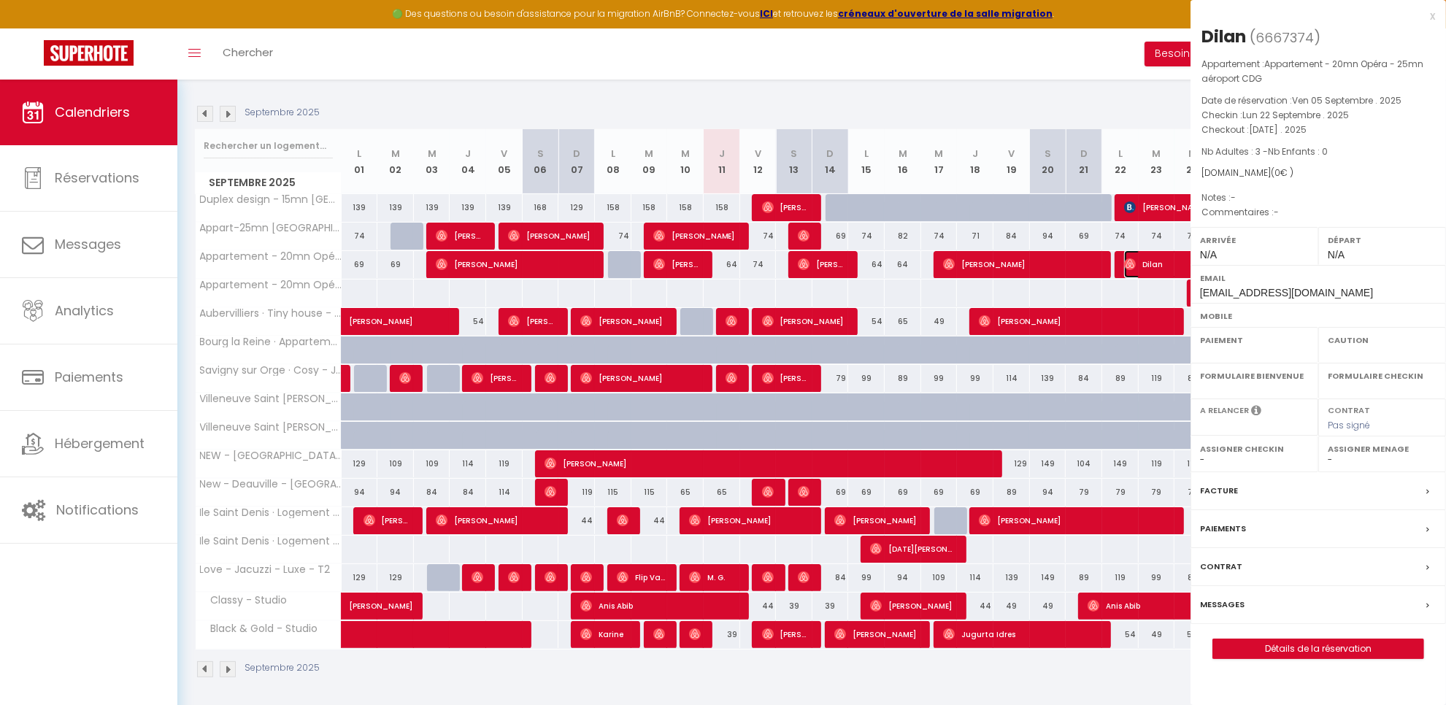
select select "KO"
select select "0"
select select "1"
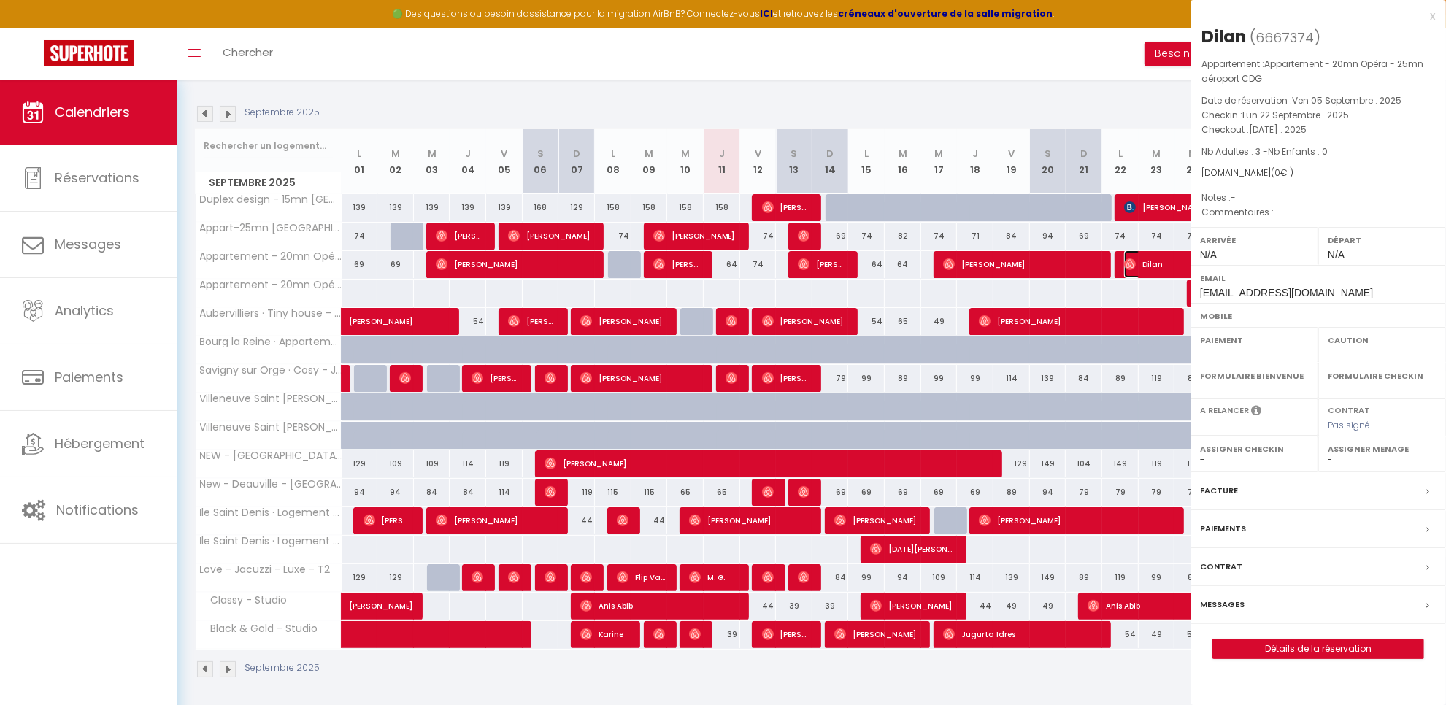
select select
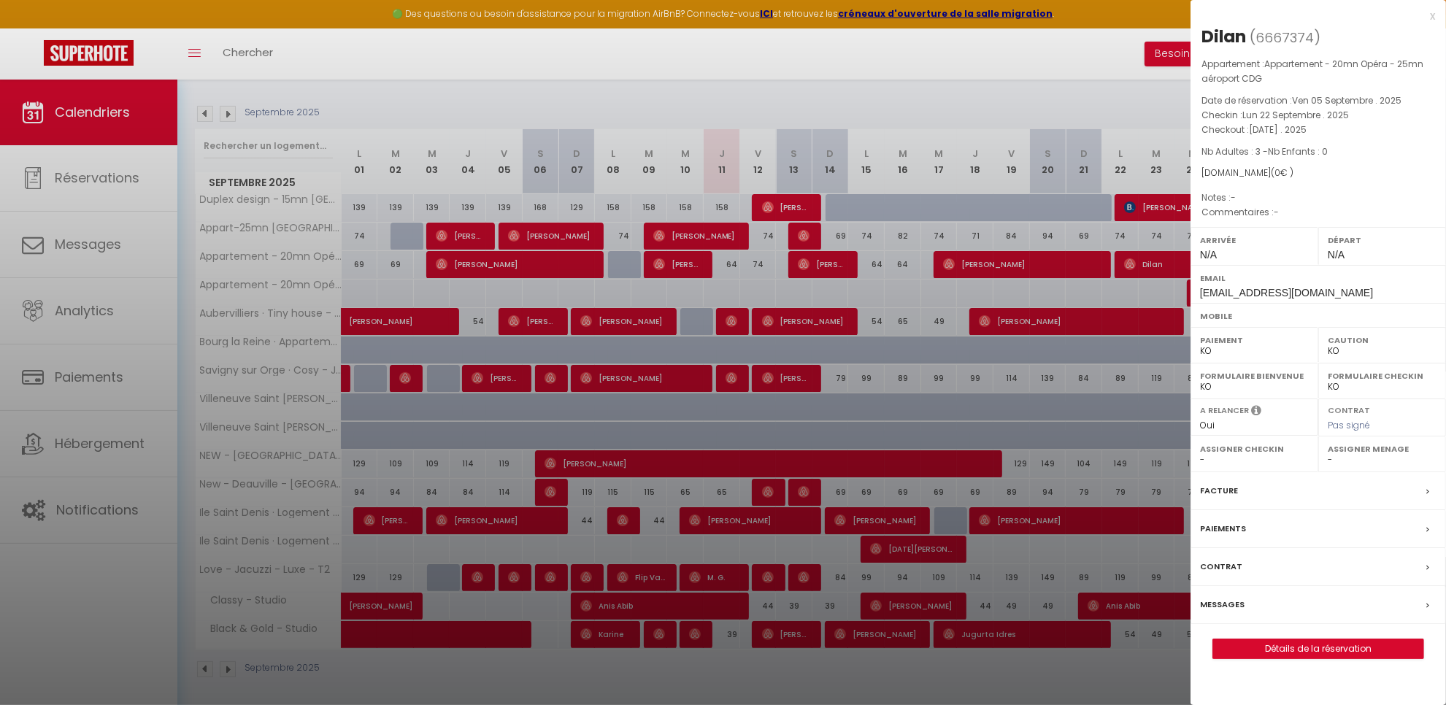
click at [1433, 17] on div "x" at bounding box center [1313, 16] width 245 height 18
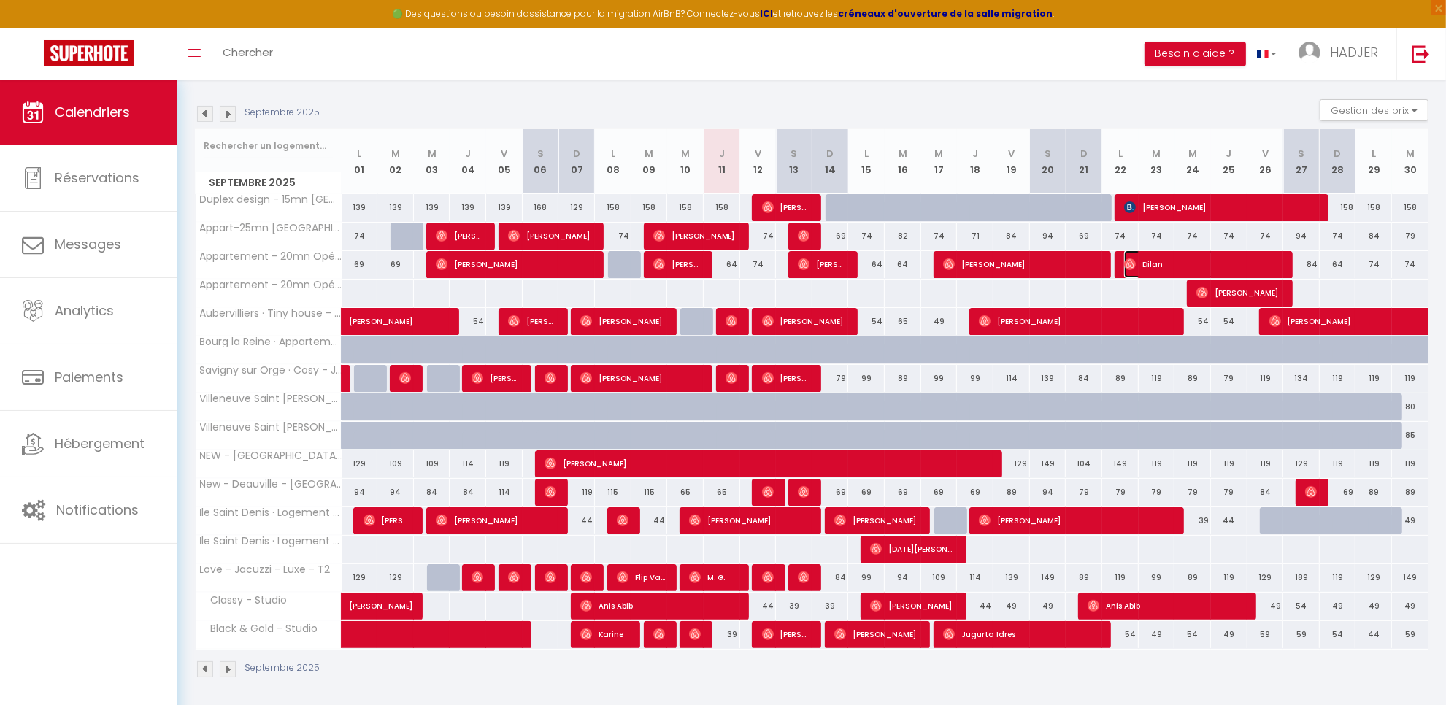
click at [1157, 264] on span "Dilan" at bounding box center [1203, 264] width 158 height 28
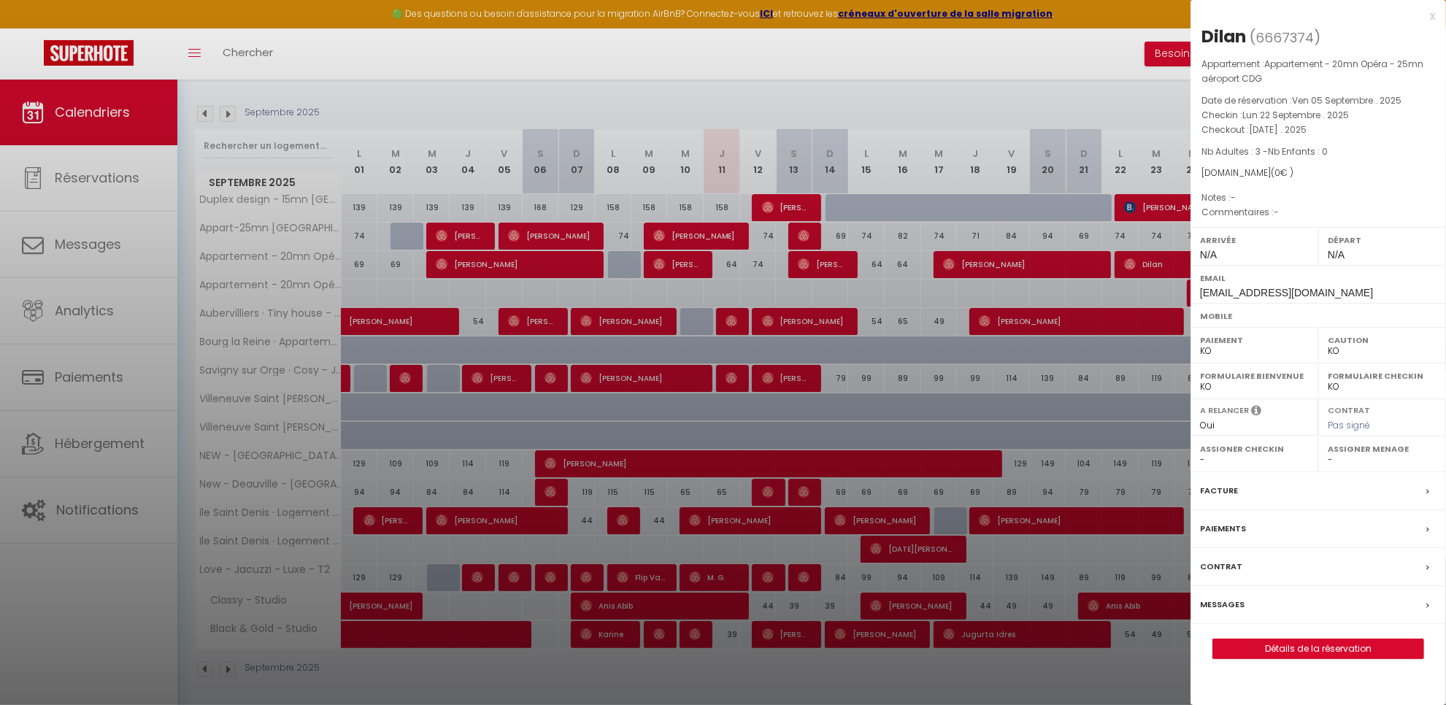
click at [1435, 15] on div "x Dilan ( 6667374 ) Appartement : Appartement - 20mn Opéra - 25mn aéroport CDG …" at bounding box center [1319, 340] width 256 height 681
click at [1432, 15] on div "x" at bounding box center [1313, 16] width 245 height 18
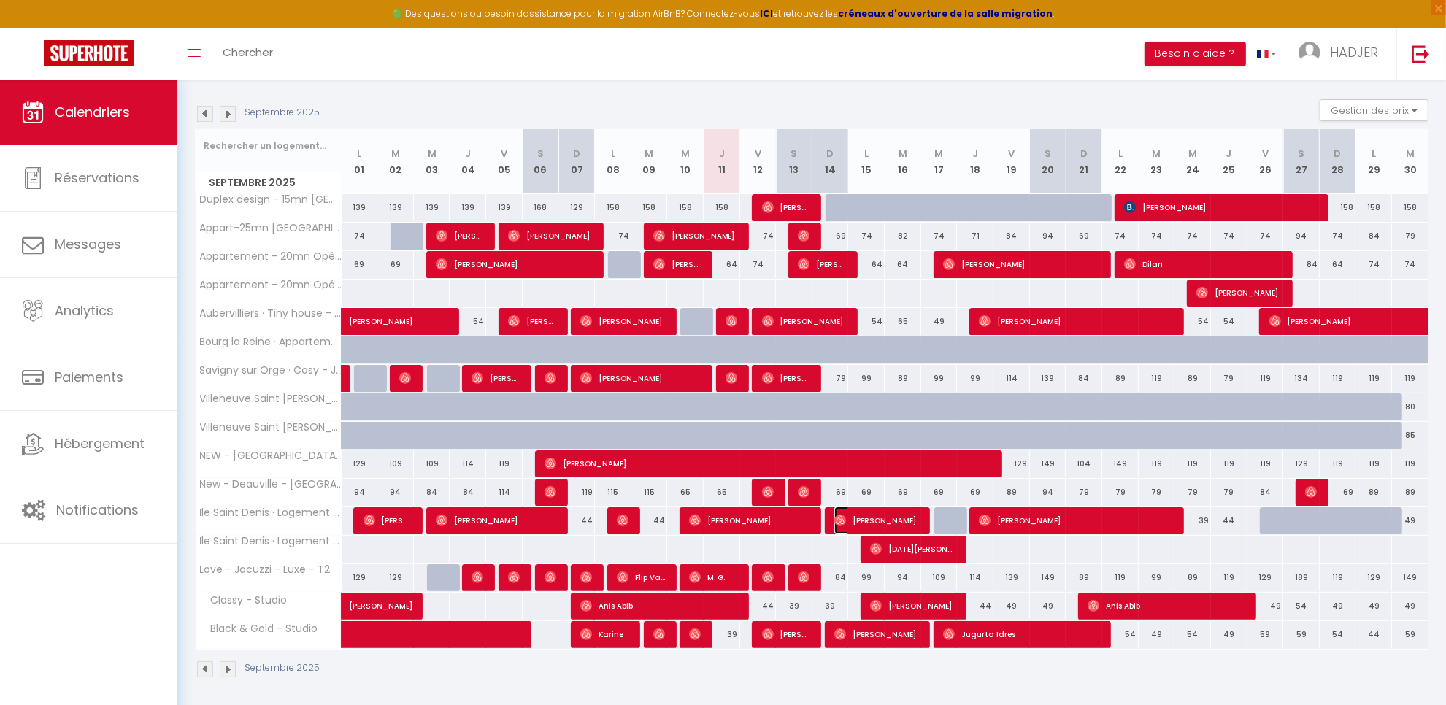
click at [862, 526] on span "[PERSON_NAME]" at bounding box center [877, 521] width 85 height 28
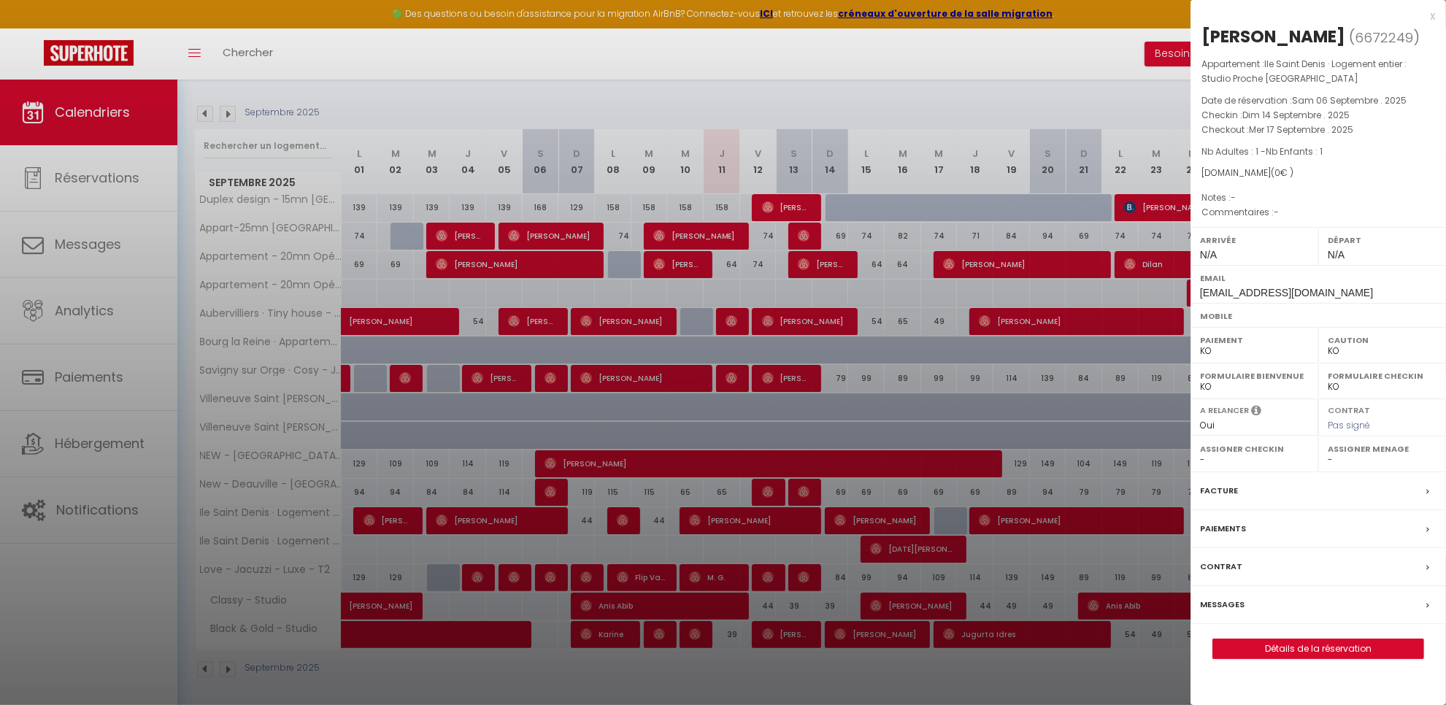
click at [889, 548] on div at bounding box center [723, 352] width 1446 height 705
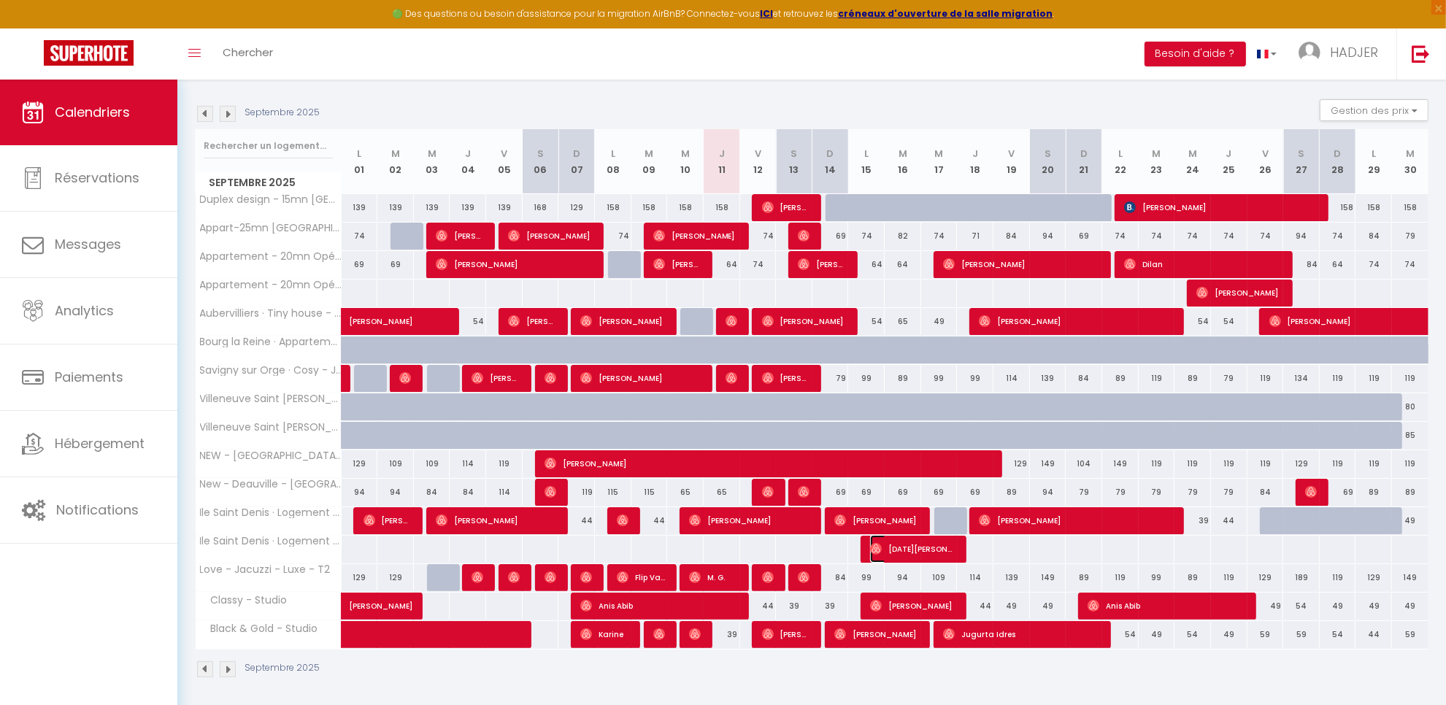
click at [906, 553] on span "[DATE][PERSON_NAME]" at bounding box center [912, 549] width 85 height 28
click at [0, 0] on div at bounding box center [0, 0] width 0 height 0
click at [895, 556] on span "[DATE][PERSON_NAME]" at bounding box center [912, 549] width 85 height 28
click at [0, 0] on div at bounding box center [0, 0] width 0 height 0
click at [872, 531] on span "[PERSON_NAME]" at bounding box center [877, 521] width 85 height 28
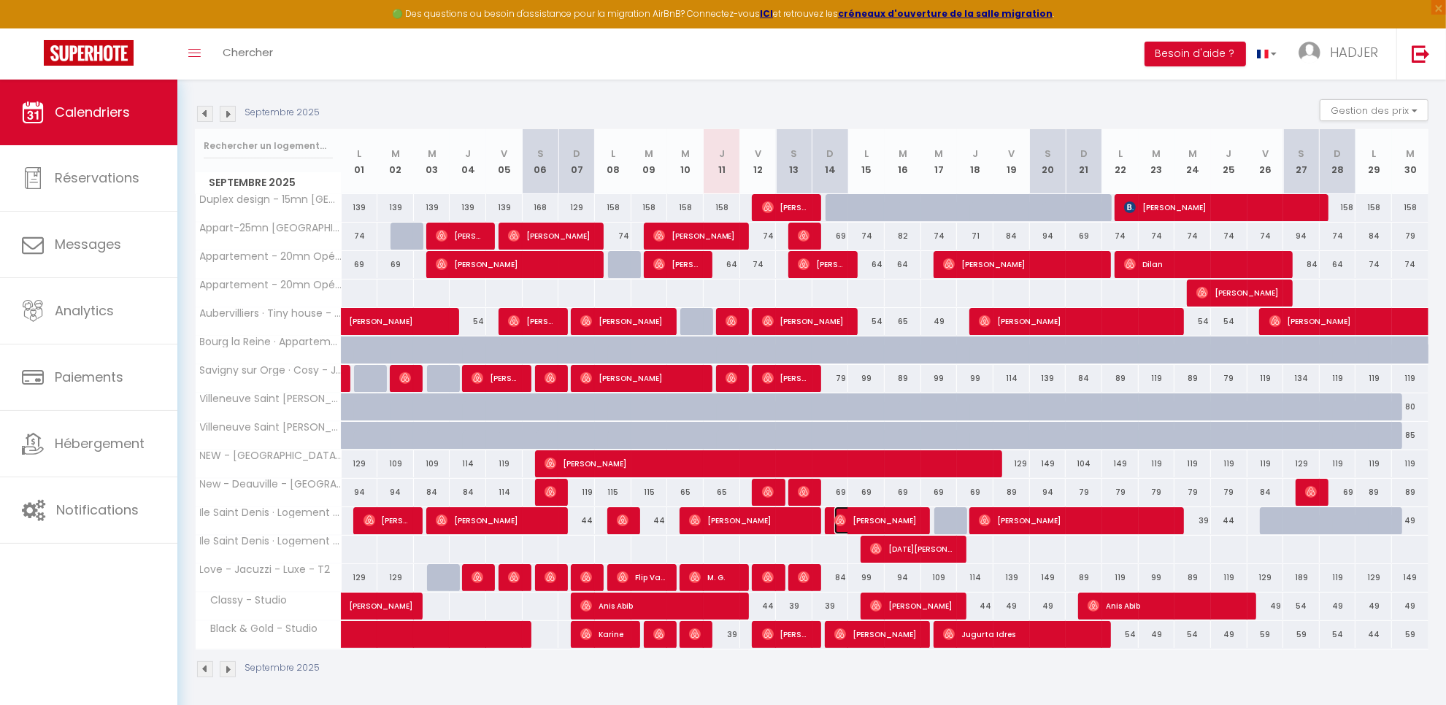
select select "KO"
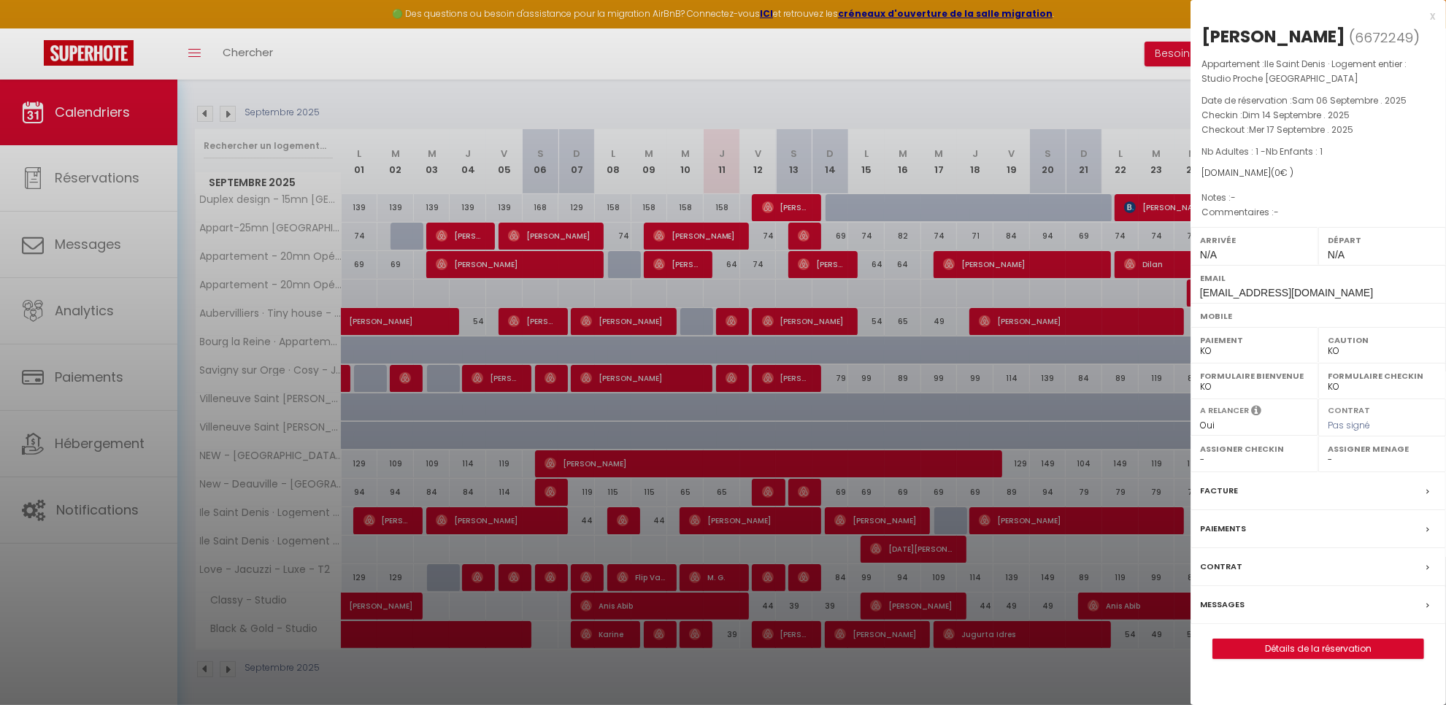
click at [891, 546] on div at bounding box center [723, 352] width 1446 height 705
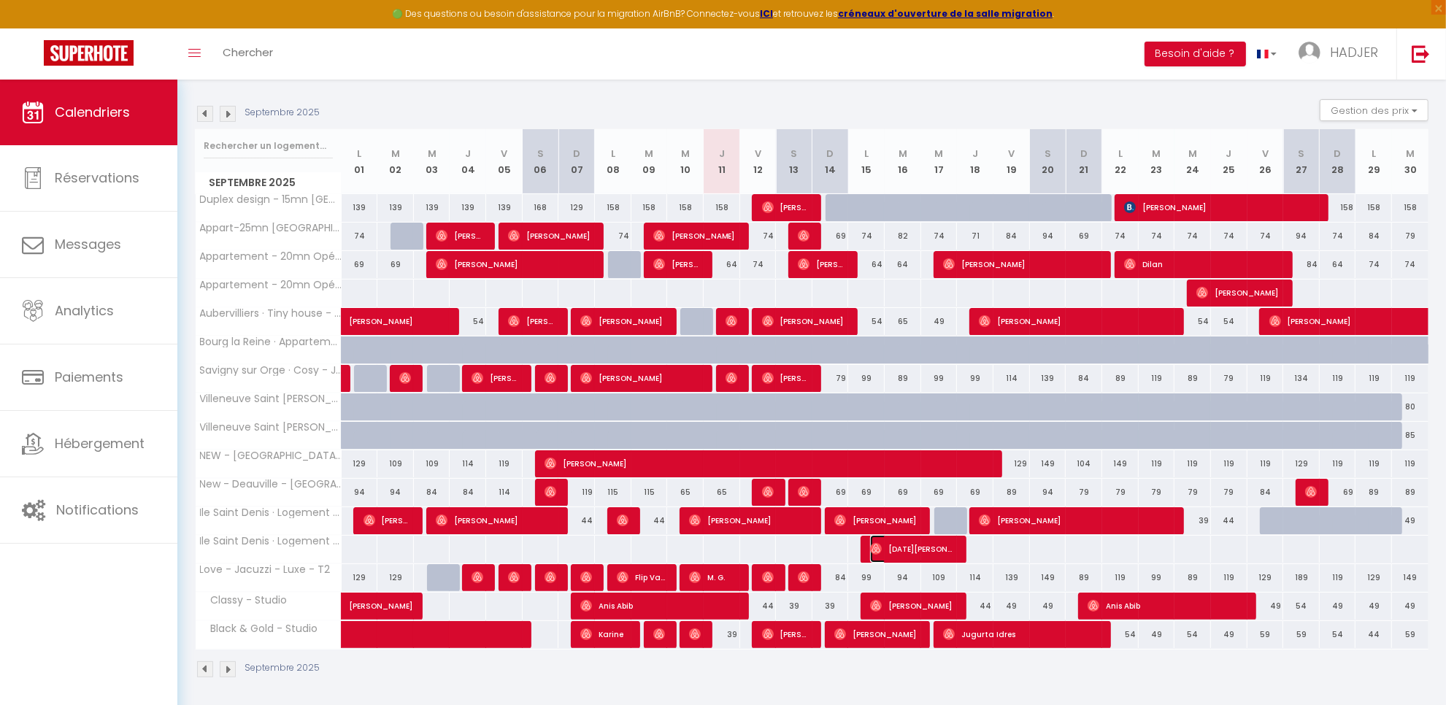
click at [904, 556] on span "[DATE][PERSON_NAME]" at bounding box center [912, 549] width 85 height 28
select select "OK"
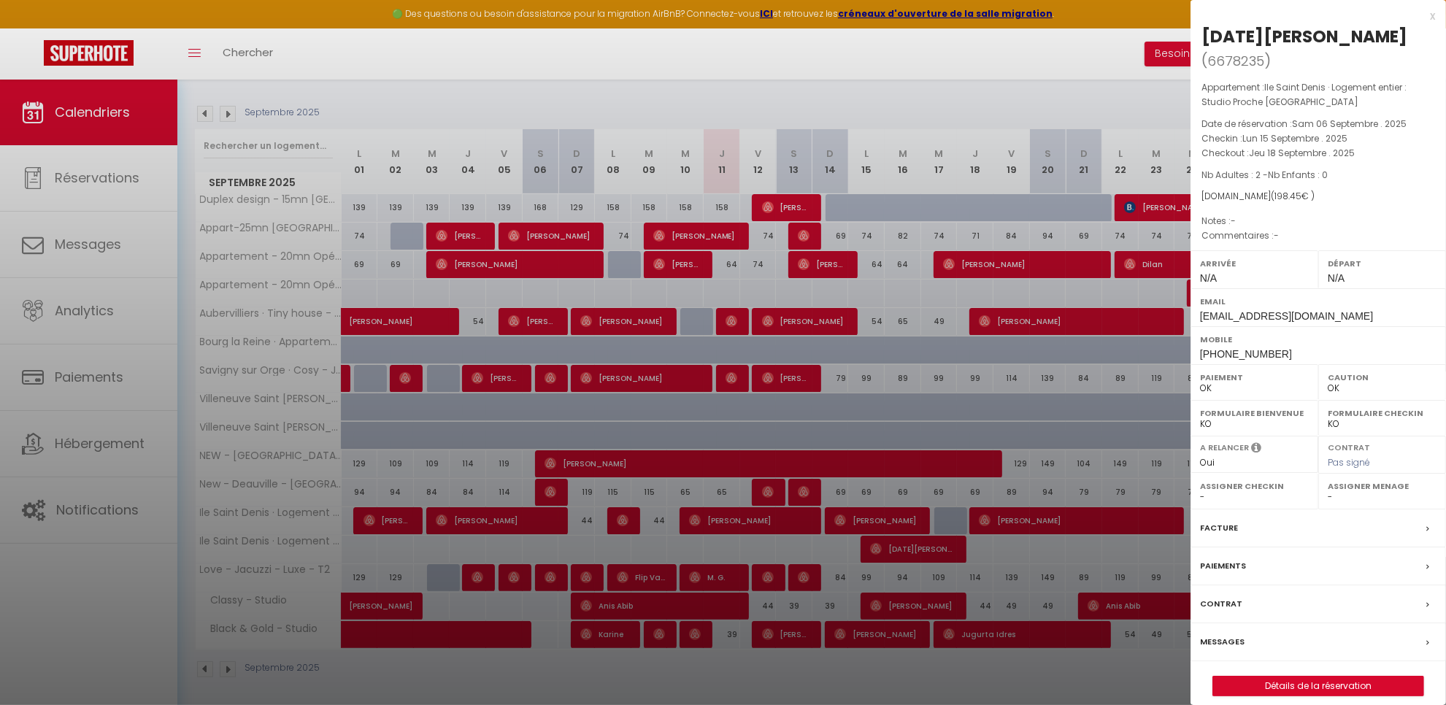
click at [1432, 15] on div "x" at bounding box center [1313, 16] width 245 height 18
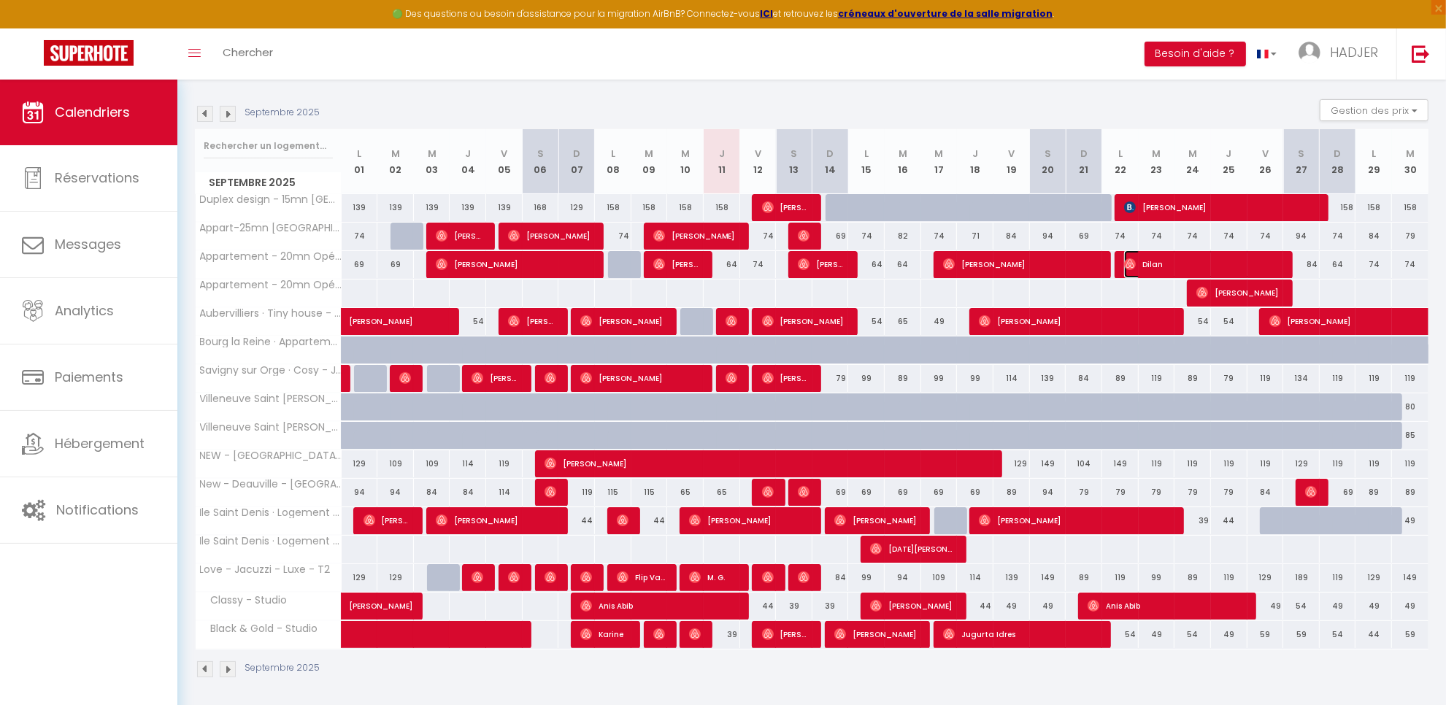
click at [1159, 271] on span "Dilan" at bounding box center [1203, 264] width 158 height 28
select select "KO"
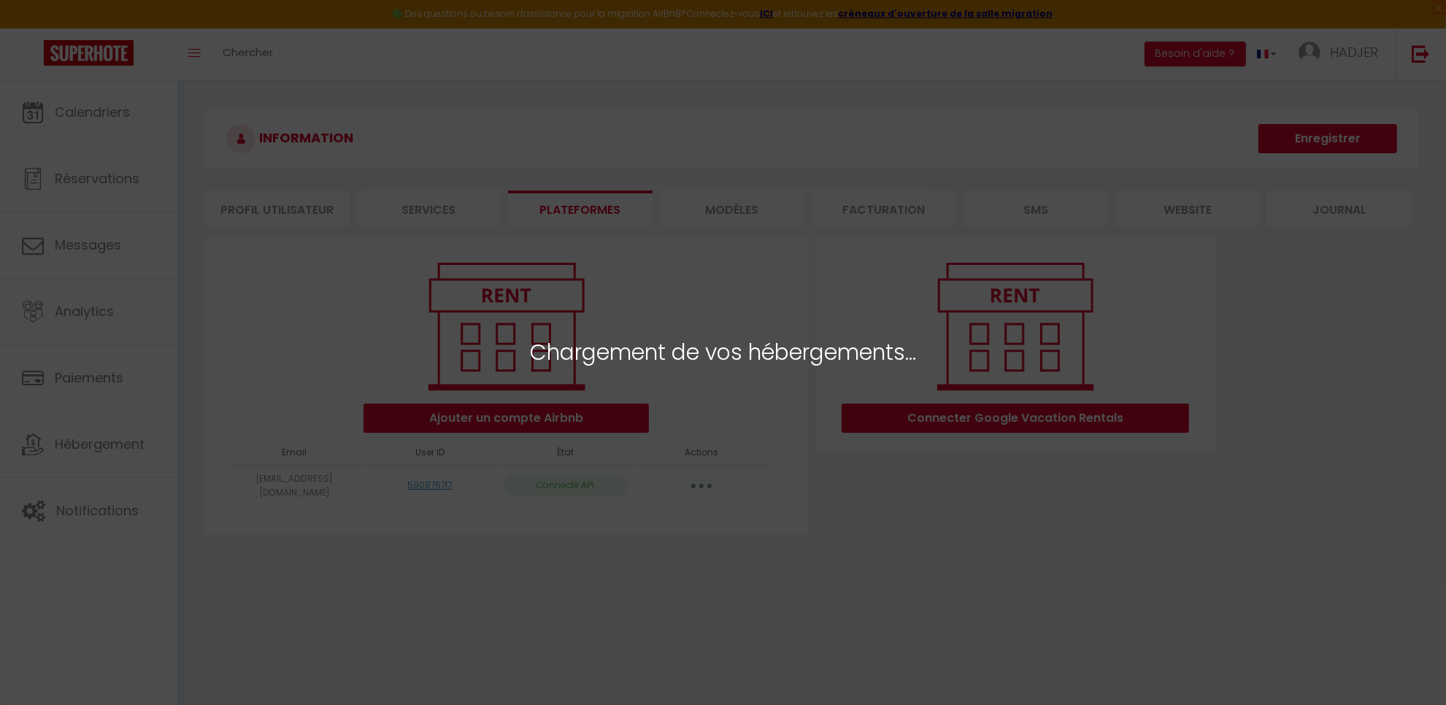
select select "51306"
select select "52508"
select select "52523"
select select "63085"
select select "65355"
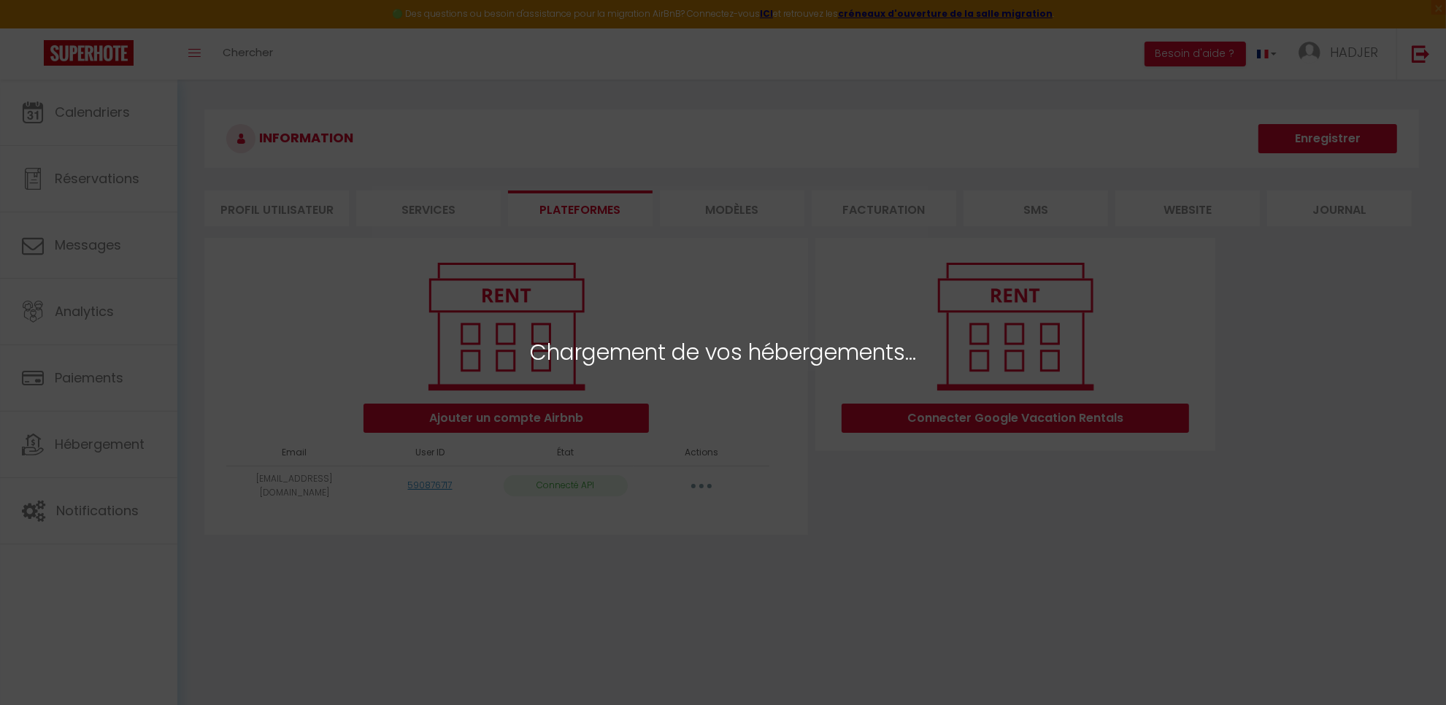
select select "65356"
select select "65357"
select select "68569"
select select "68570"
select select "72698"
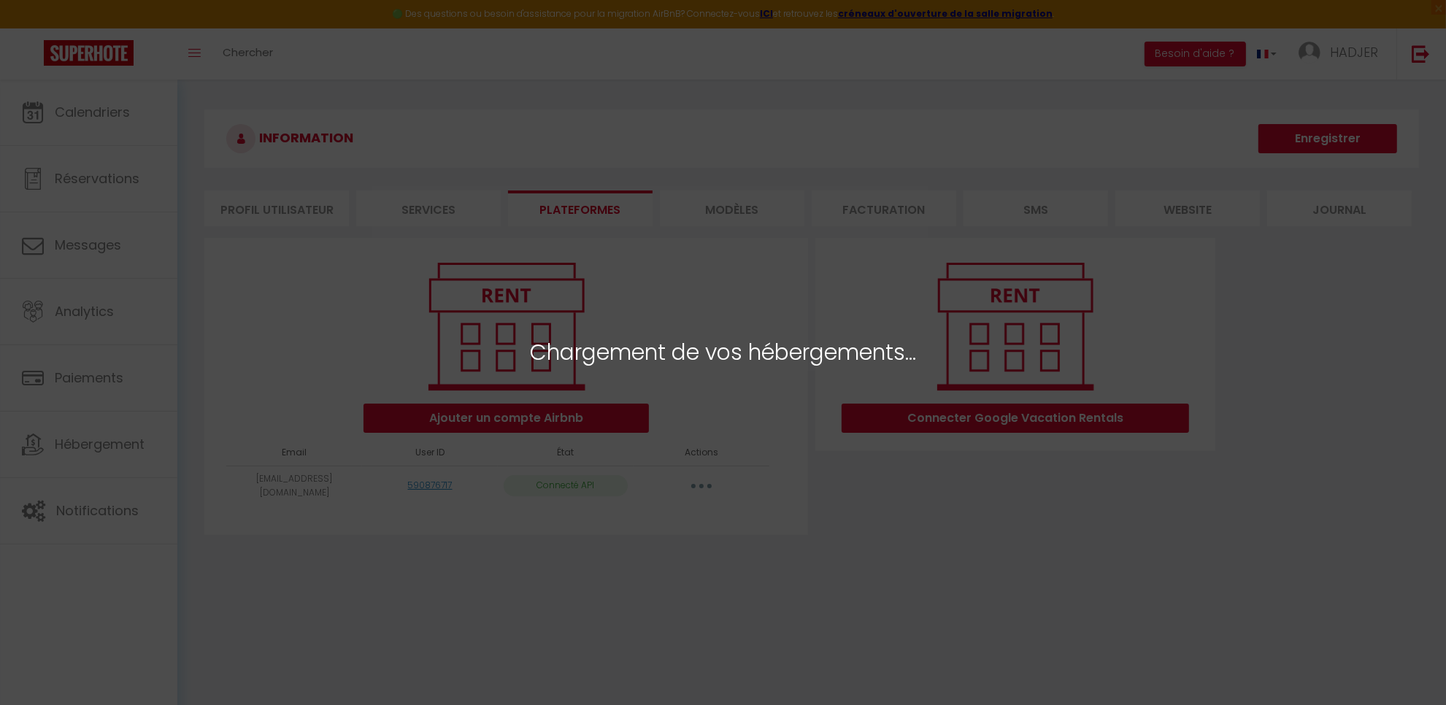
select select "74165"
select select "76910"
select select "76911"
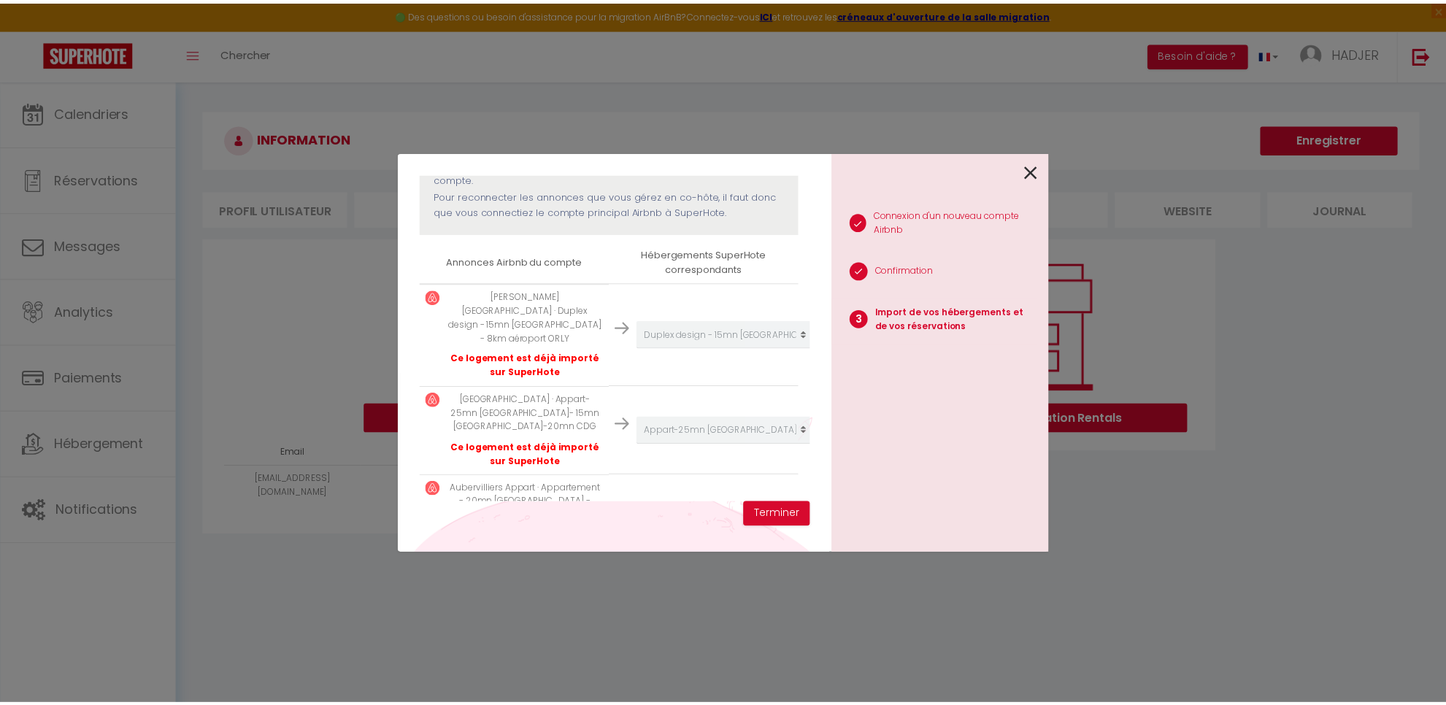
scroll to position [135, 0]
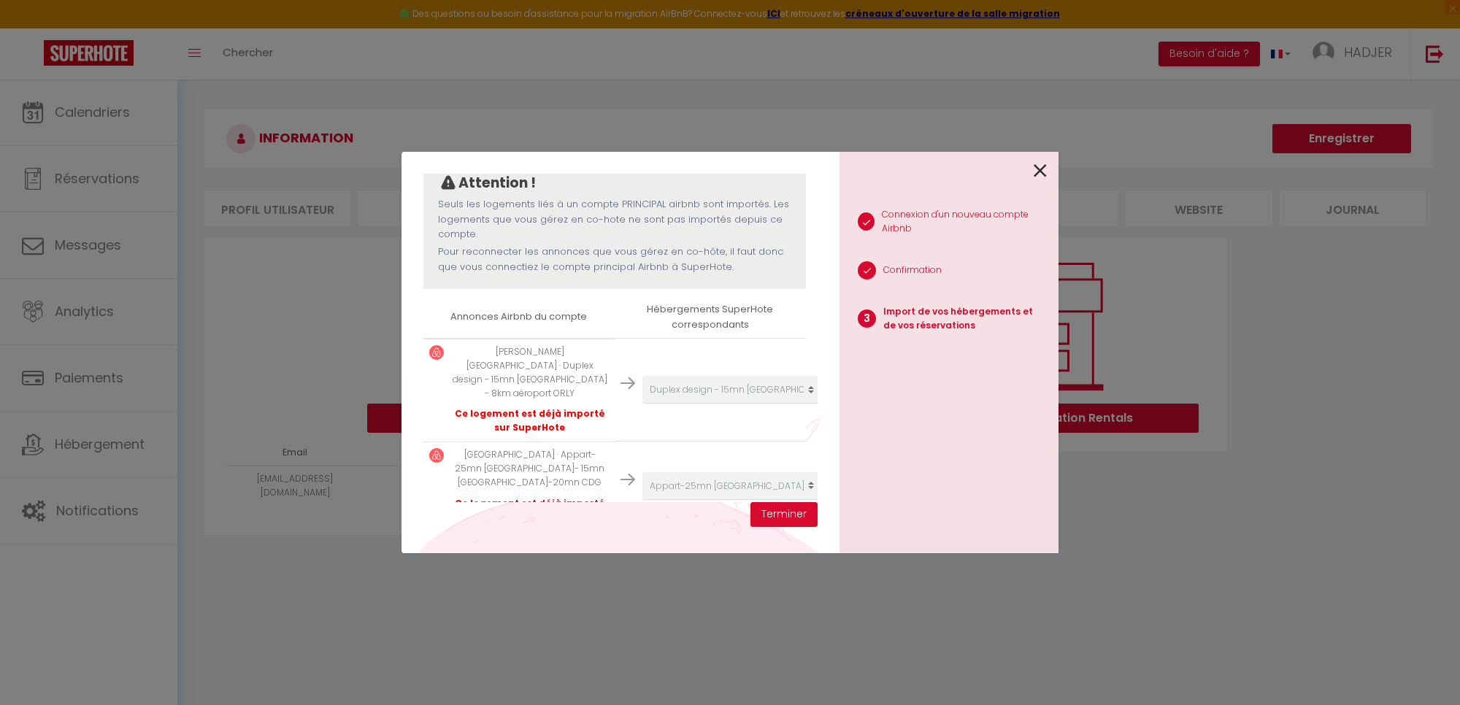
click at [1038, 169] on icon at bounding box center [1040, 171] width 13 height 22
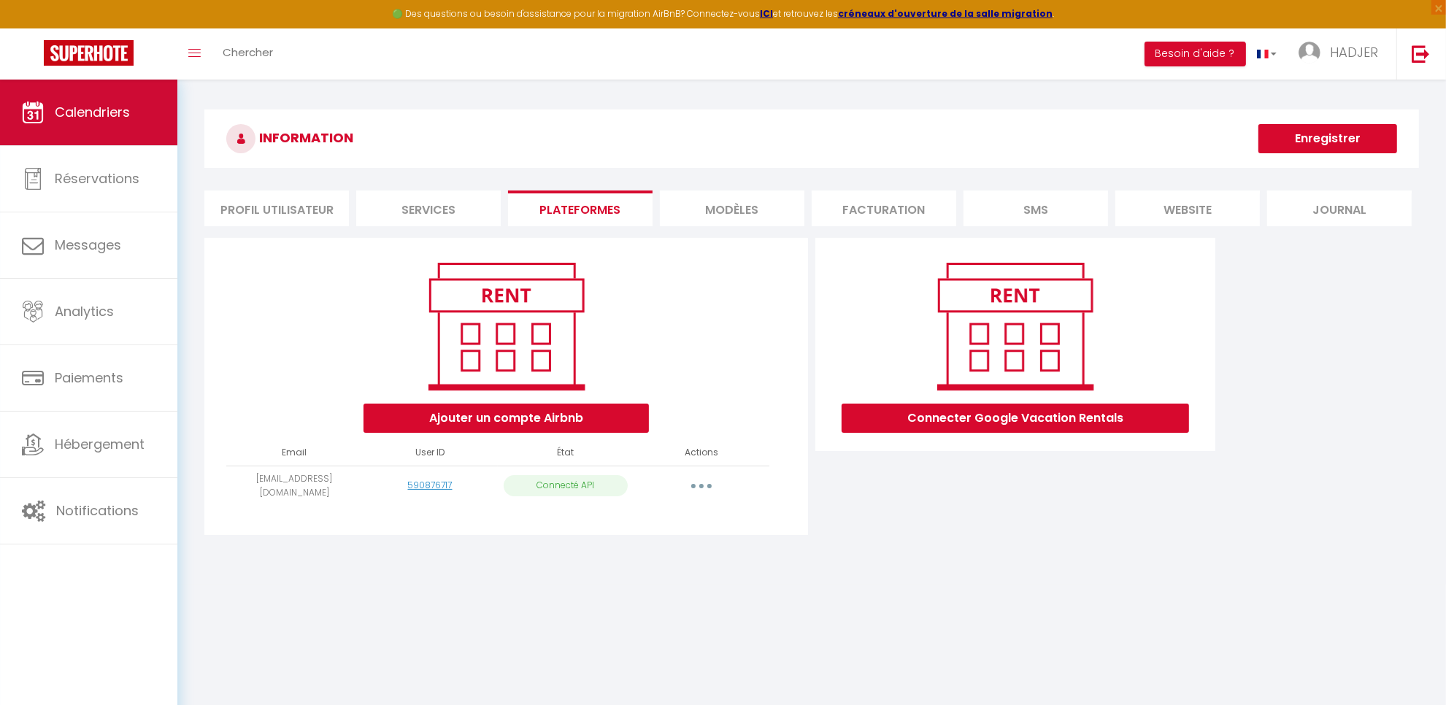
click at [124, 125] on link "Calendriers" at bounding box center [88, 113] width 177 height 66
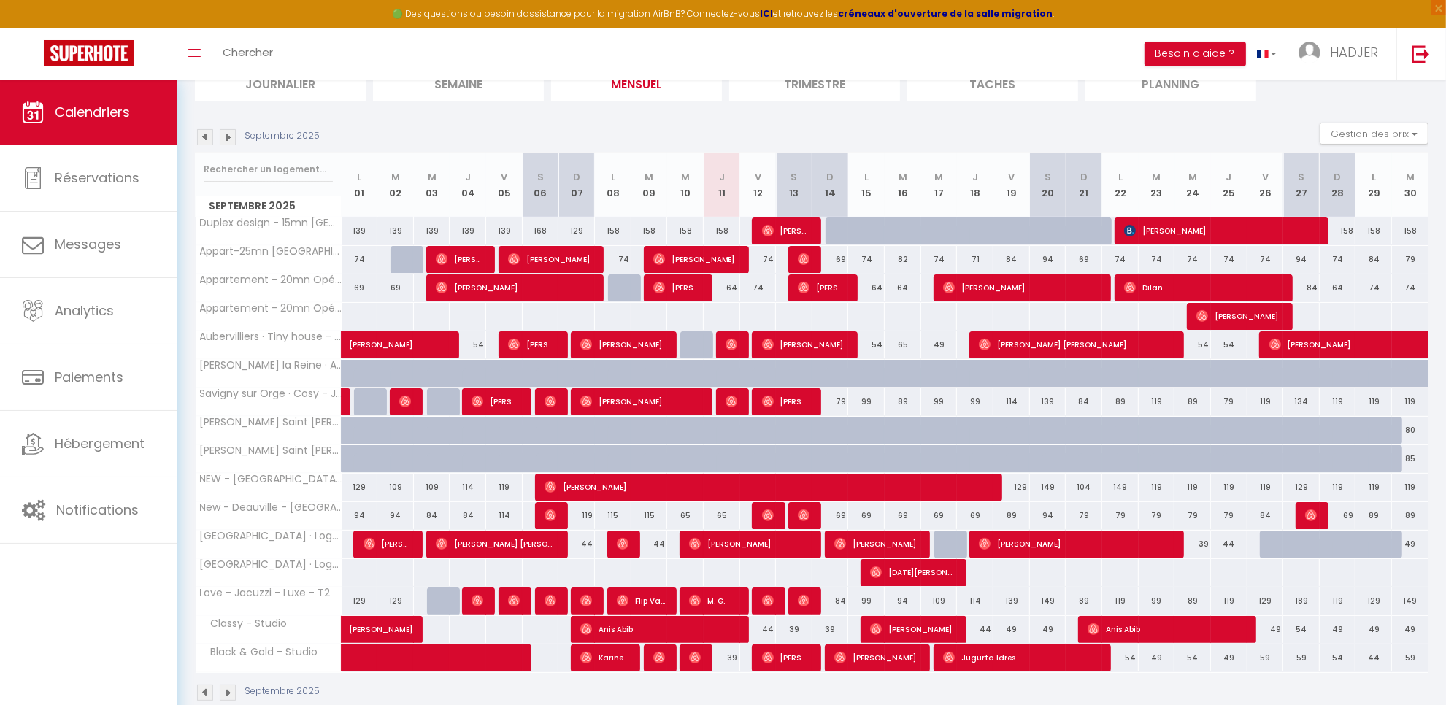
scroll to position [117, 0]
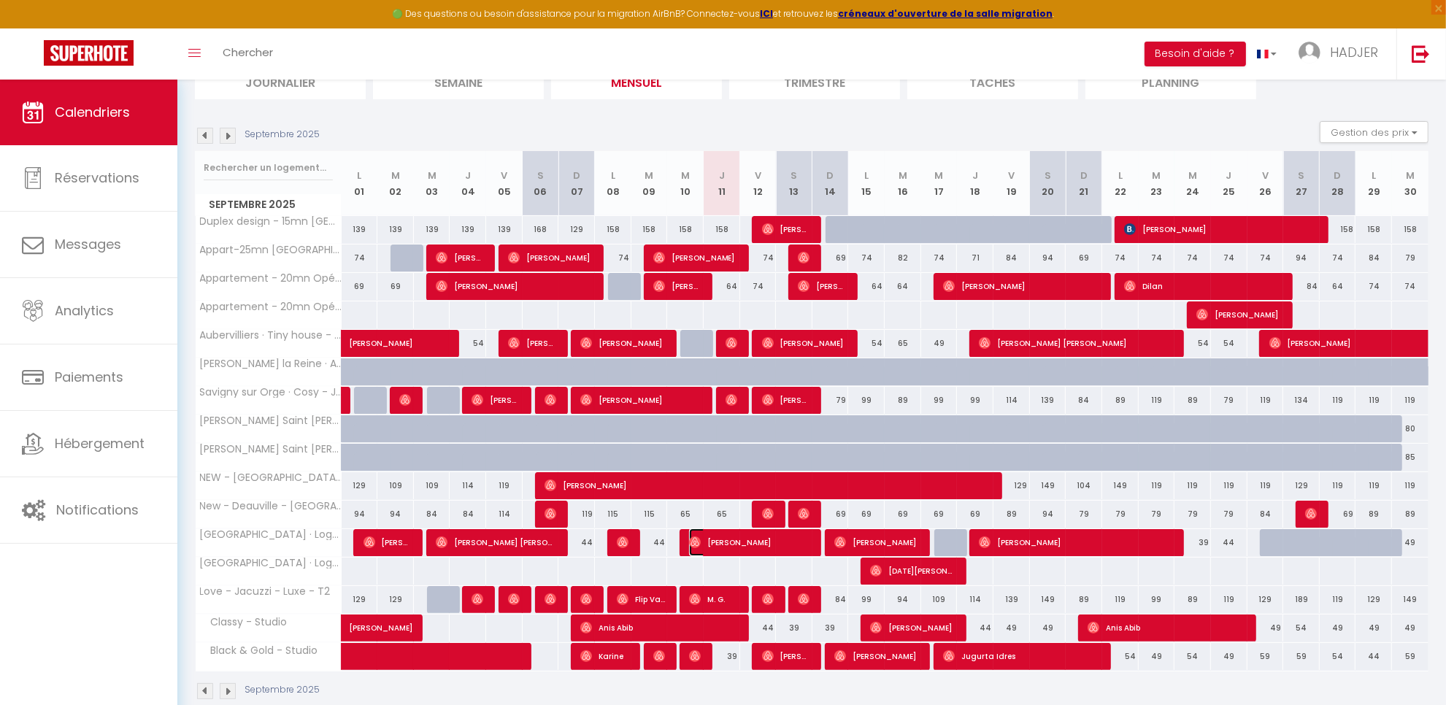
click at [719, 546] on span "[PERSON_NAME]" at bounding box center [750, 543] width 122 height 28
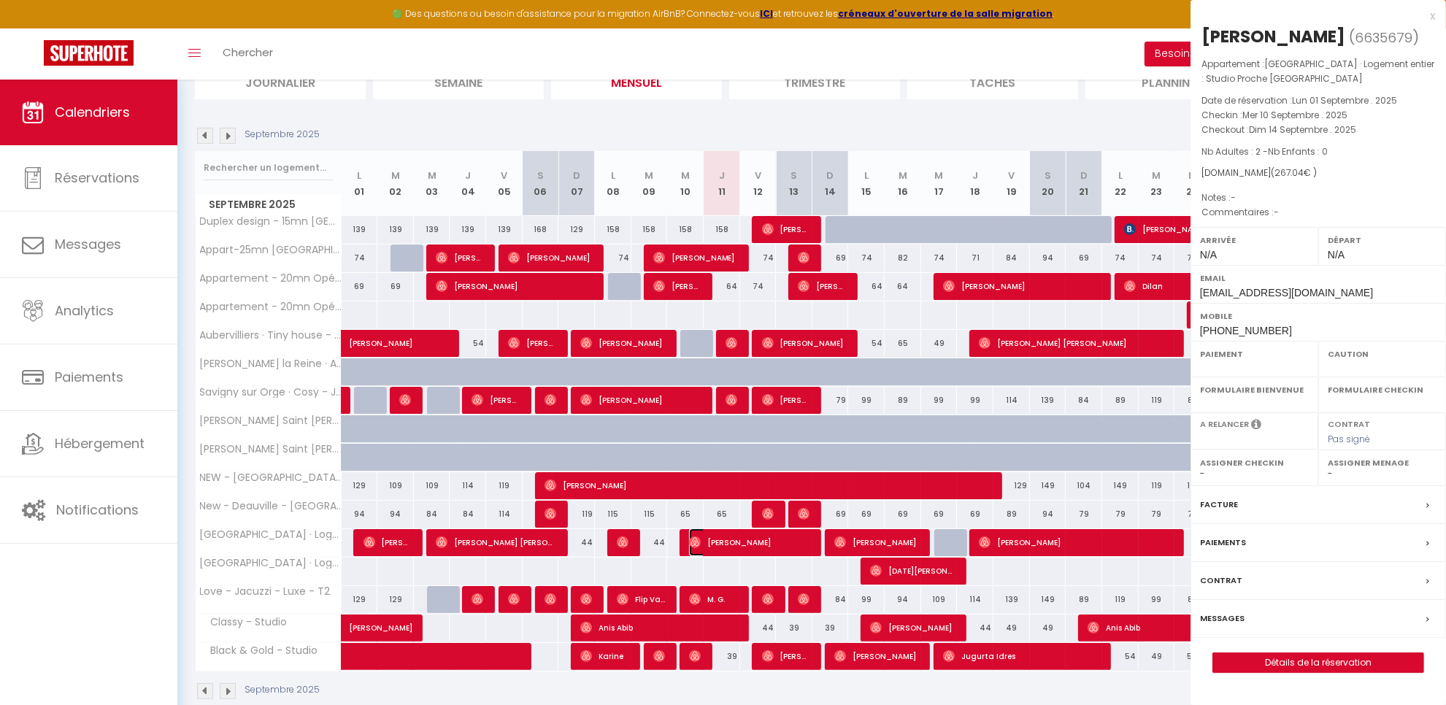
select select "OK"
select select "0"
select select "1"
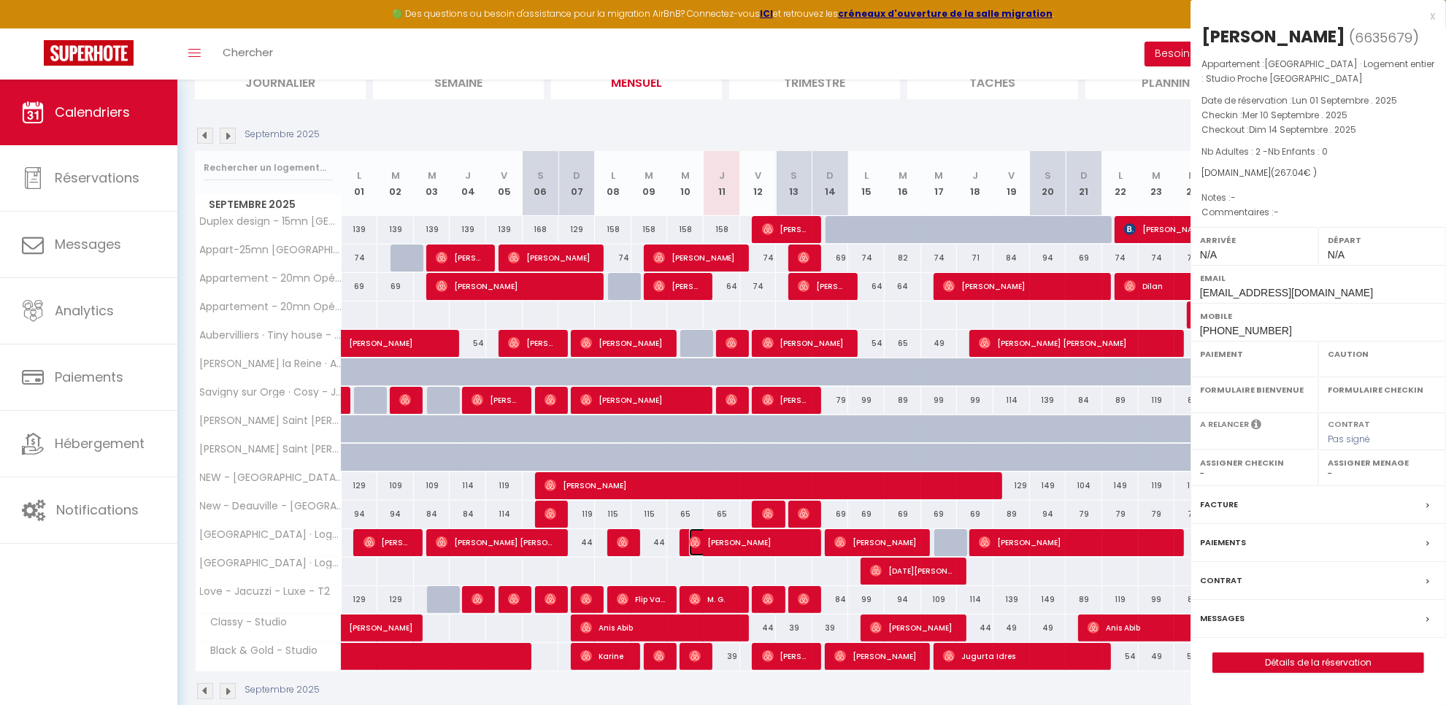
select select
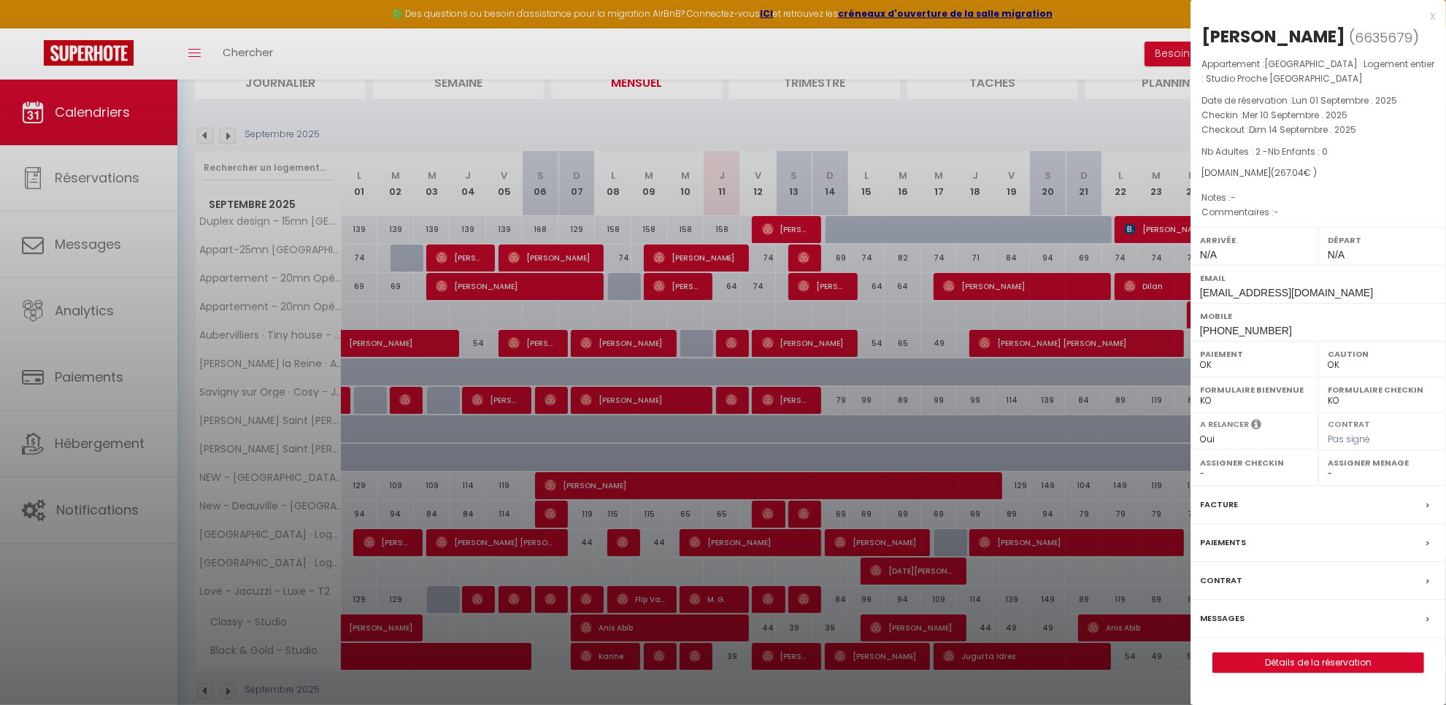
click at [1236, 27] on div "[PERSON_NAME]" at bounding box center [1274, 36] width 144 height 23
copy div "Vittoria"
click at [1433, 15] on div "x" at bounding box center [1313, 16] width 245 height 18
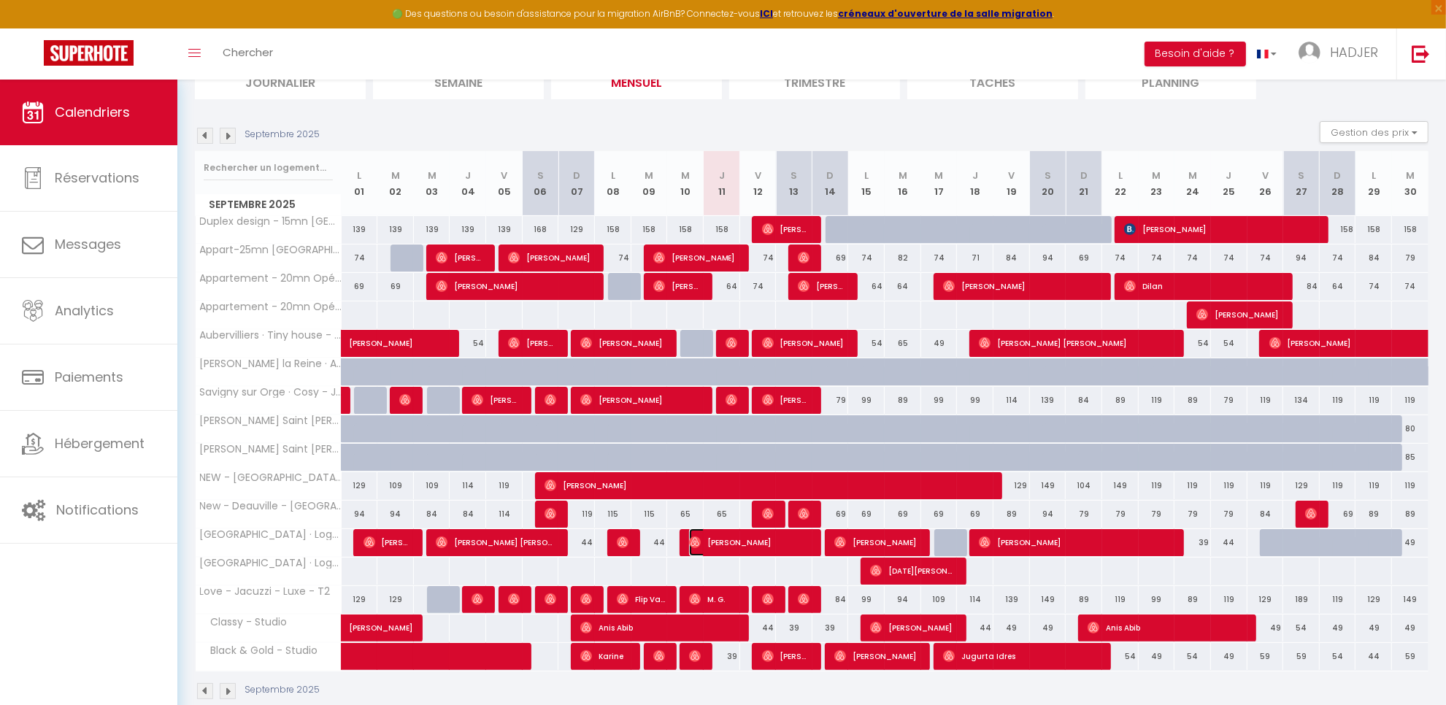
click at [745, 548] on span "[PERSON_NAME]" at bounding box center [750, 543] width 122 height 28
